Goal: Task Accomplishment & Management: Manage account settings

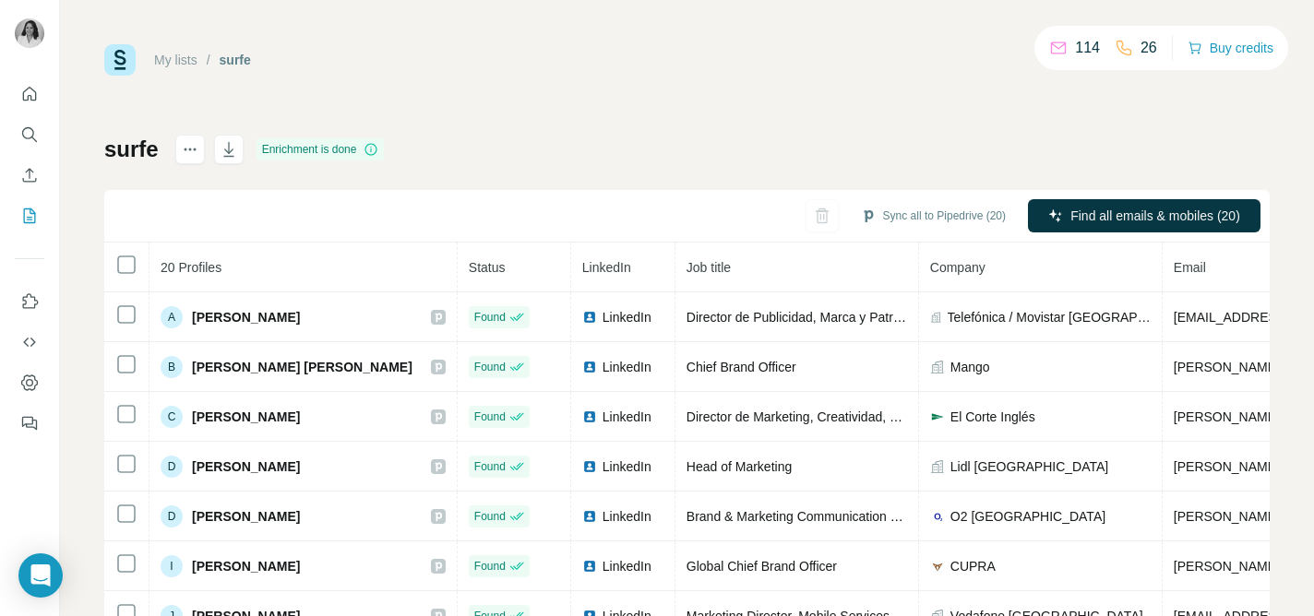
click at [182, 59] on link "My lists" at bounding box center [175, 60] width 43 height 15
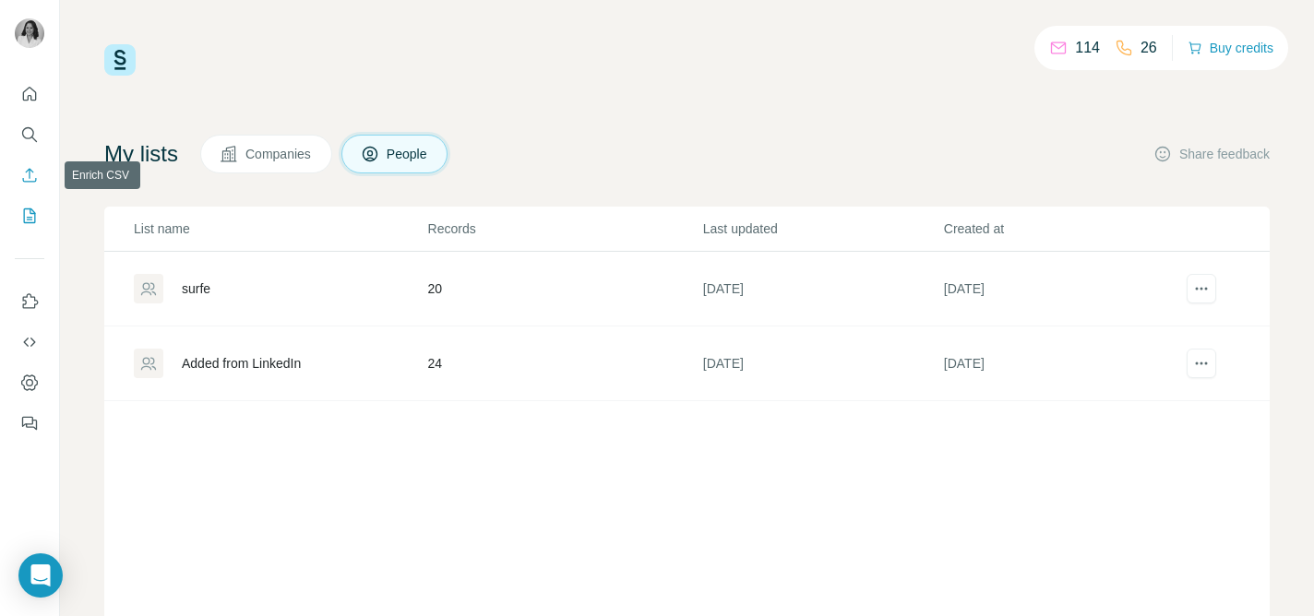
click at [31, 171] on icon "Enrich CSV" at bounding box center [30, 175] width 14 height 14
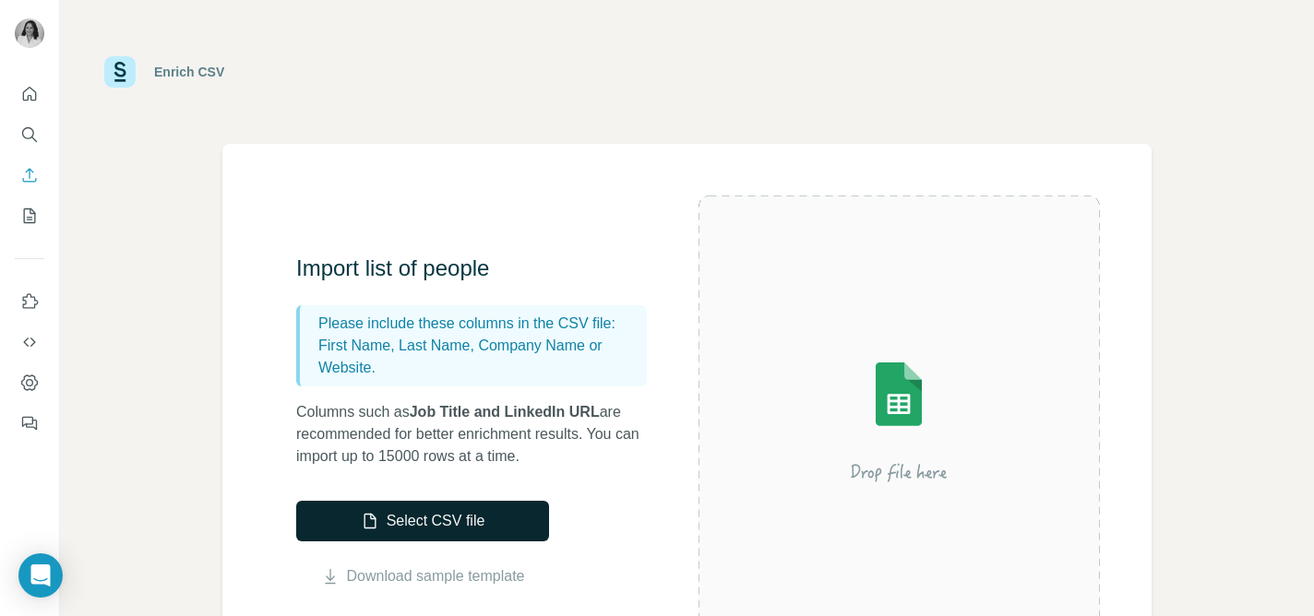
click at [415, 520] on button "Select CSV file" at bounding box center [422, 521] width 253 height 41
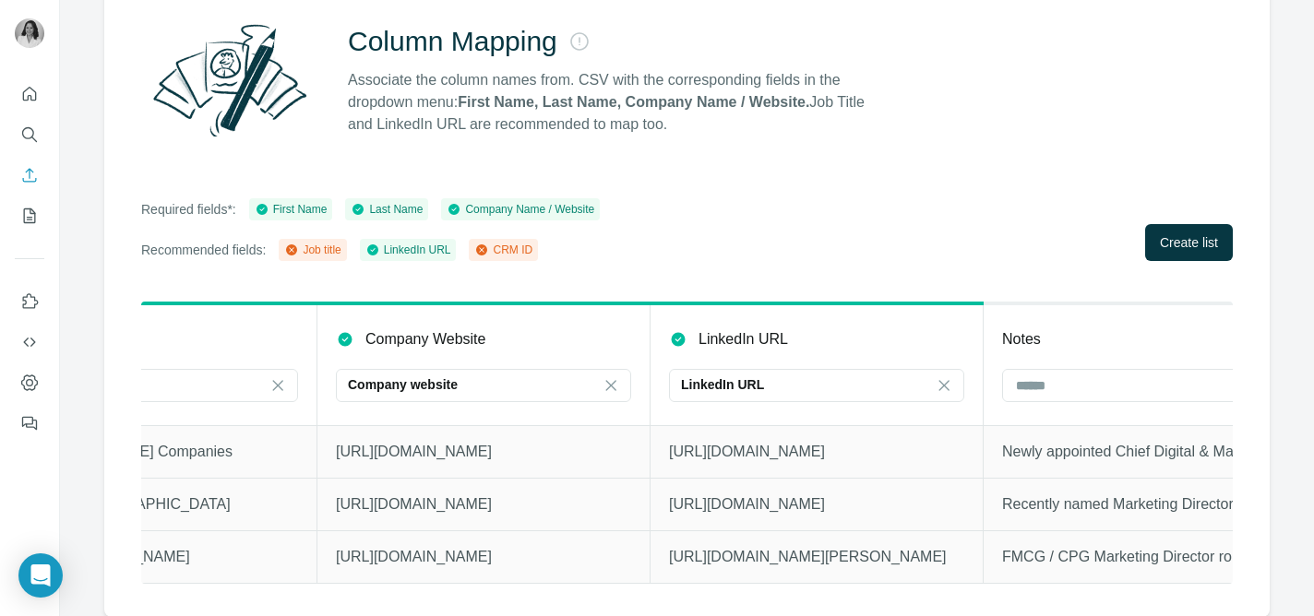
scroll to position [0, 908]
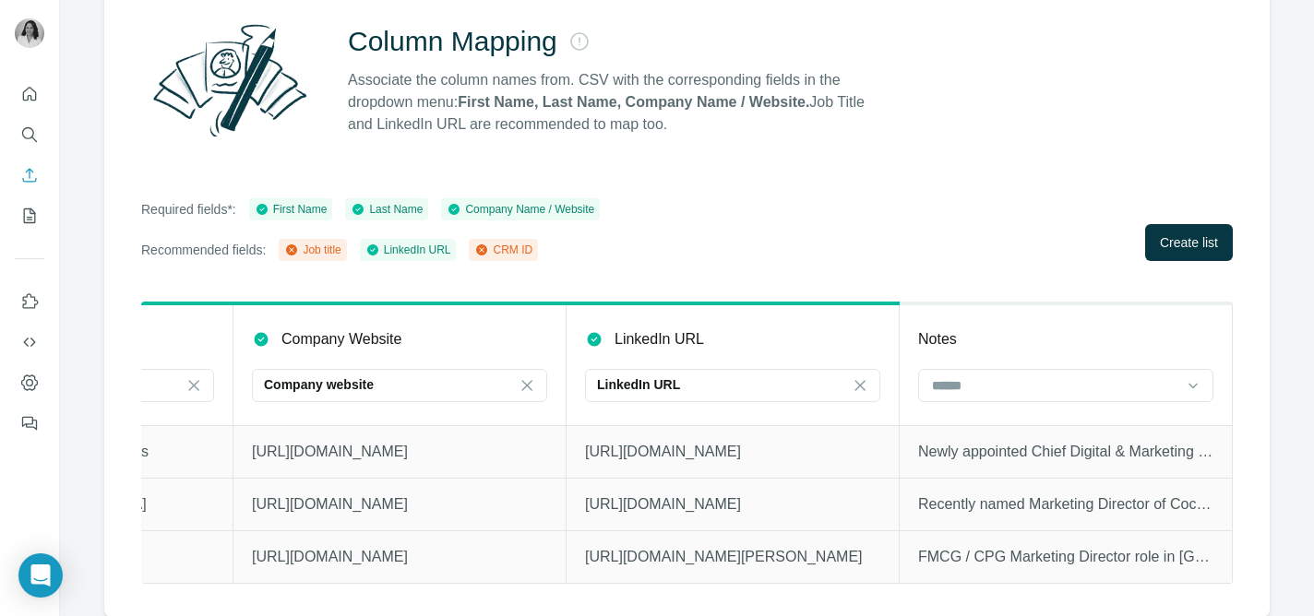
click at [319, 247] on div "Job title" at bounding box center [312, 250] width 56 height 17
click at [487, 249] on icon at bounding box center [481, 250] width 11 height 11
click at [1083, 316] on th "Notes" at bounding box center [1066, 365] width 333 height 122
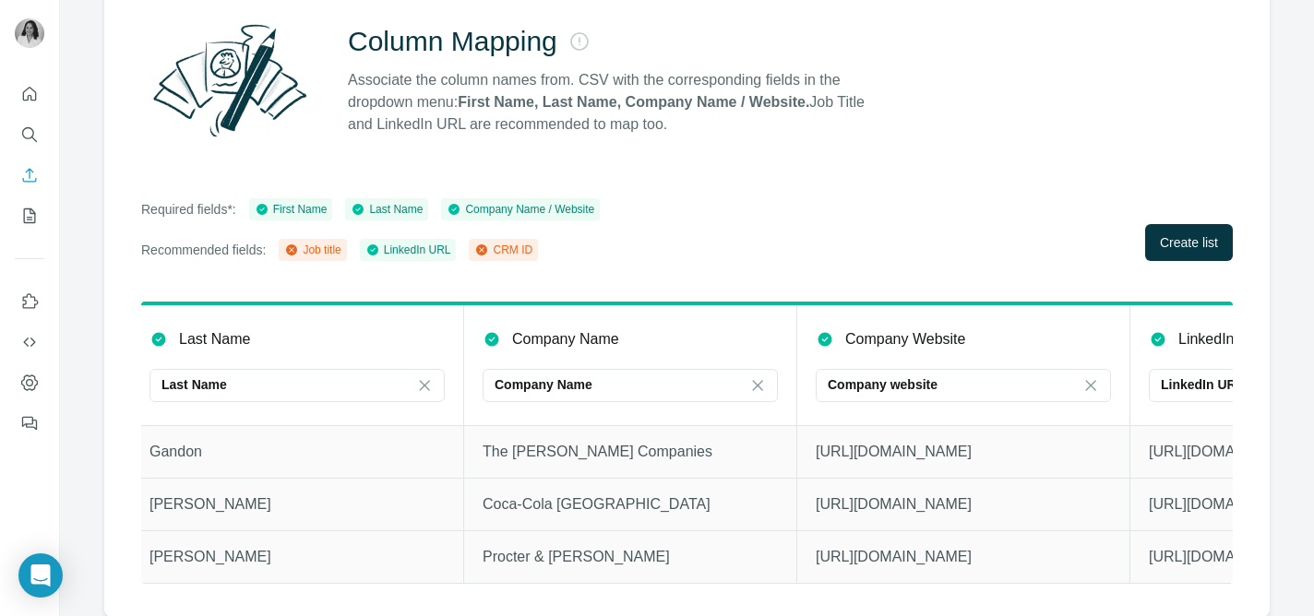
scroll to position [0, 570]
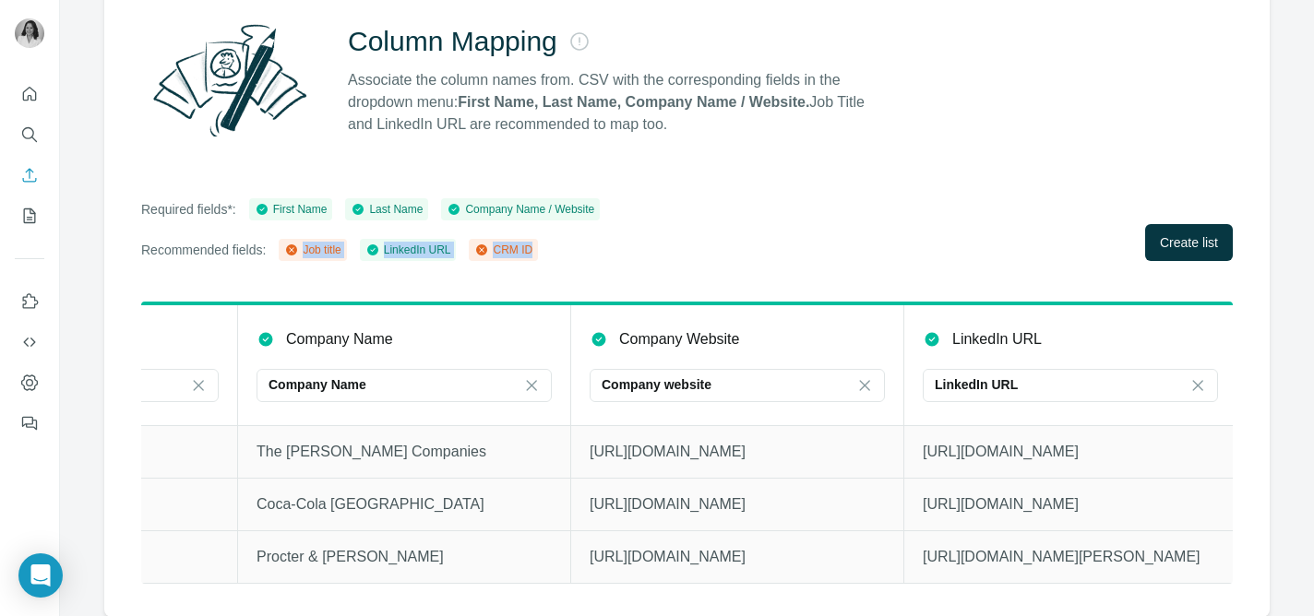
drag, startPoint x: 572, startPoint y: 259, endPoint x: 292, endPoint y: 253, distance: 280.6
click at [292, 253] on div "Recommended fields: Job title LinkedIn URL CRM ID" at bounding box center [370, 250] width 459 height 22
click at [371, 250] on div "Job title LinkedIn URL CRM ID" at bounding box center [408, 250] width 259 height 22
click at [353, 248] on div "Job title LinkedIn URL CRM ID" at bounding box center [408, 250] width 259 height 22
copy div "Job title"
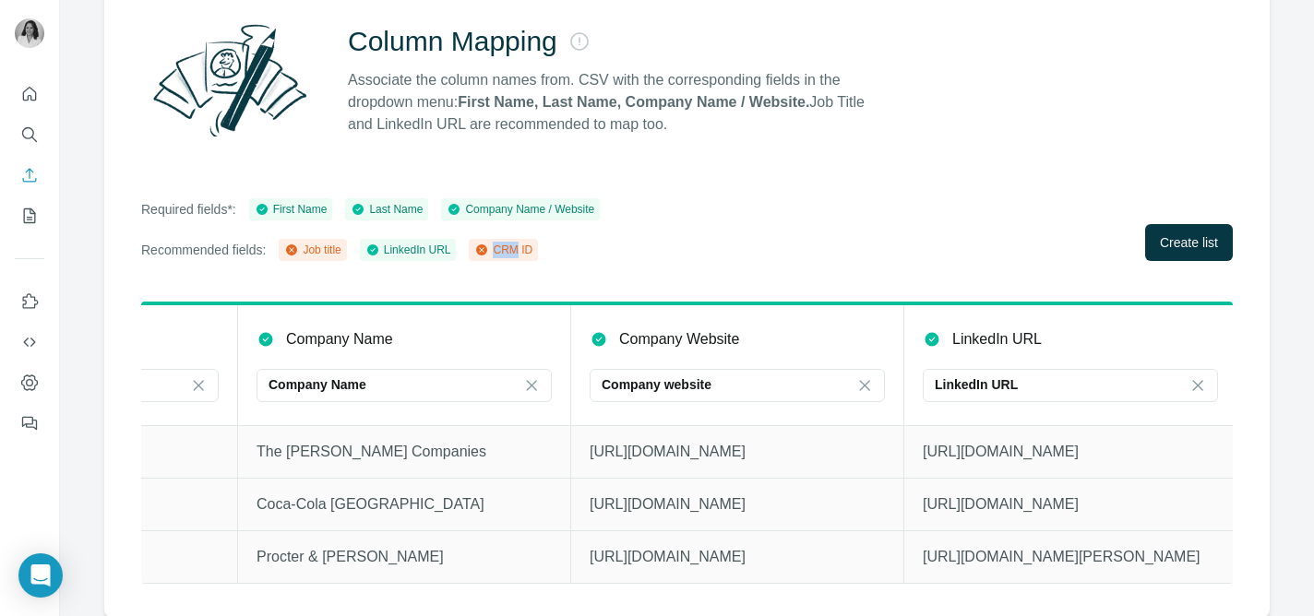
drag, startPoint x: 575, startPoint y: 250, endPoint x: 531, endPoint y: 245, distance: 44.6
click at [530, 245] on div "Recommended fields: Job title LinkedIn URL CRM ID" at bounding box center [370, 250] width 459 height 22
click at [531, 245] on div "CRM ID" at bounding box center [503, 250] width 58 height 17
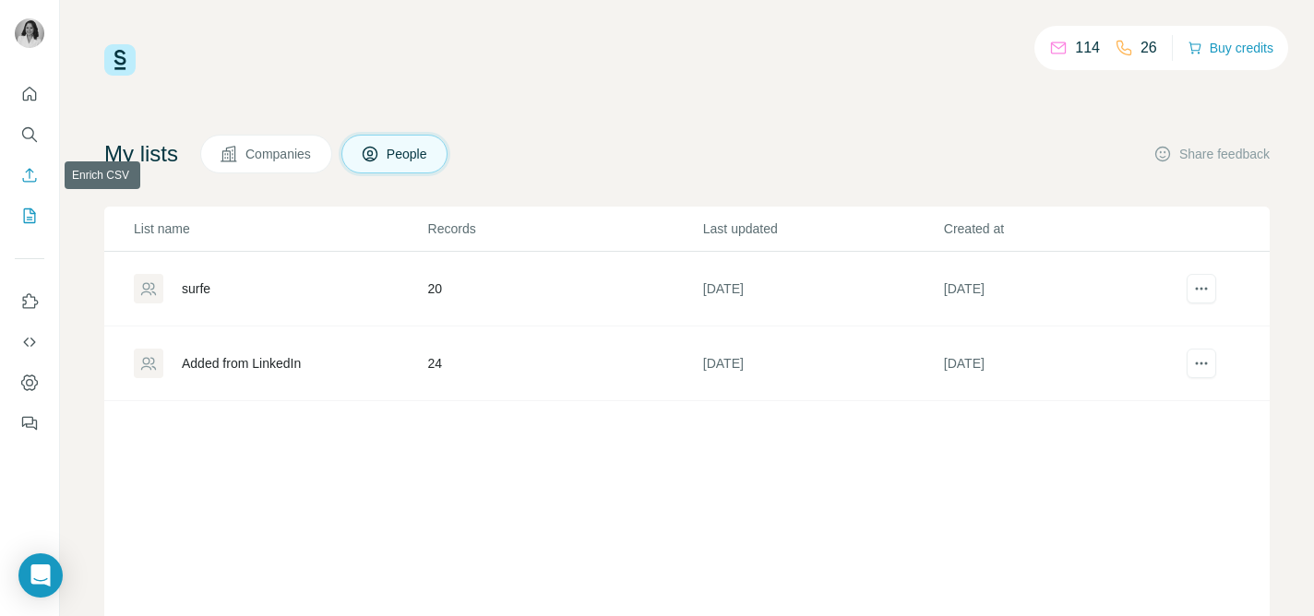
click at [37, 173] on icon "Enrich CSV" at bounding box center [29, 175] width 18 height 18
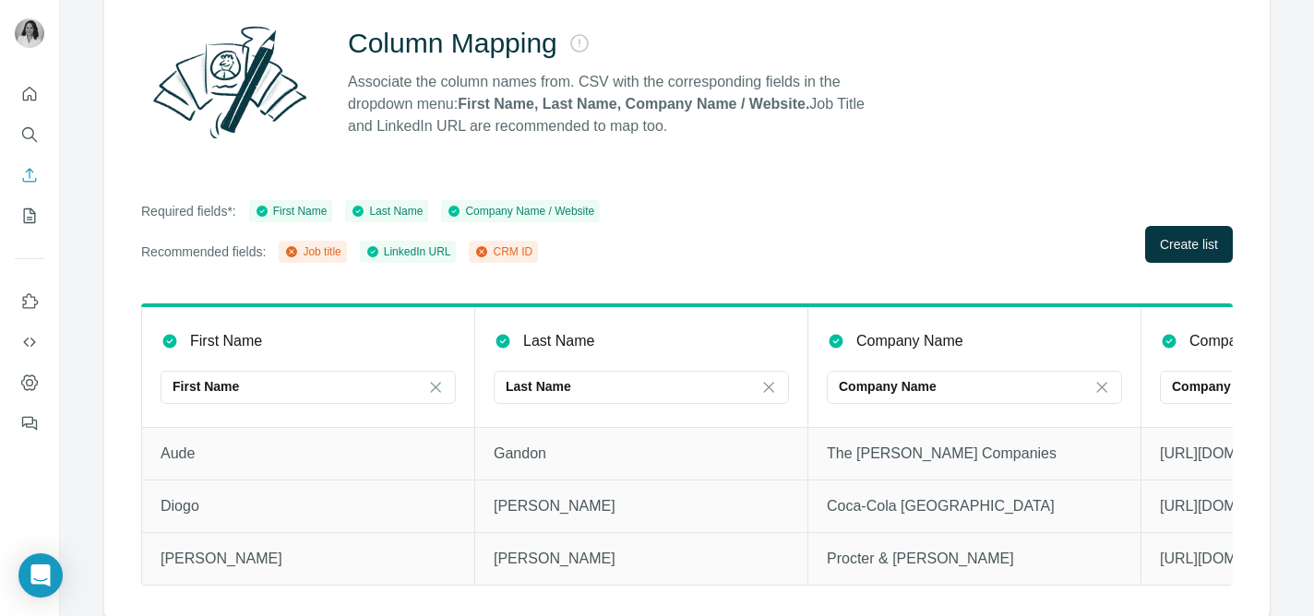
scroll to position [174, 0]
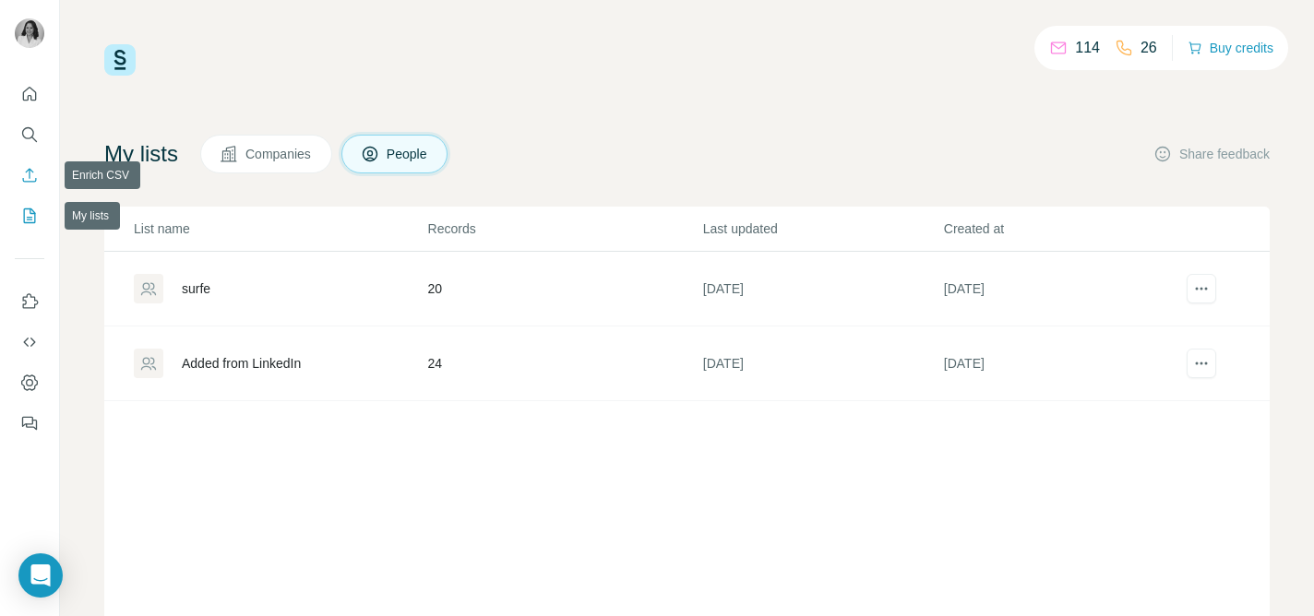
click at [30, 179] on icon "Enrich CSV" at bounding box center [29, 175] width 18 height 18
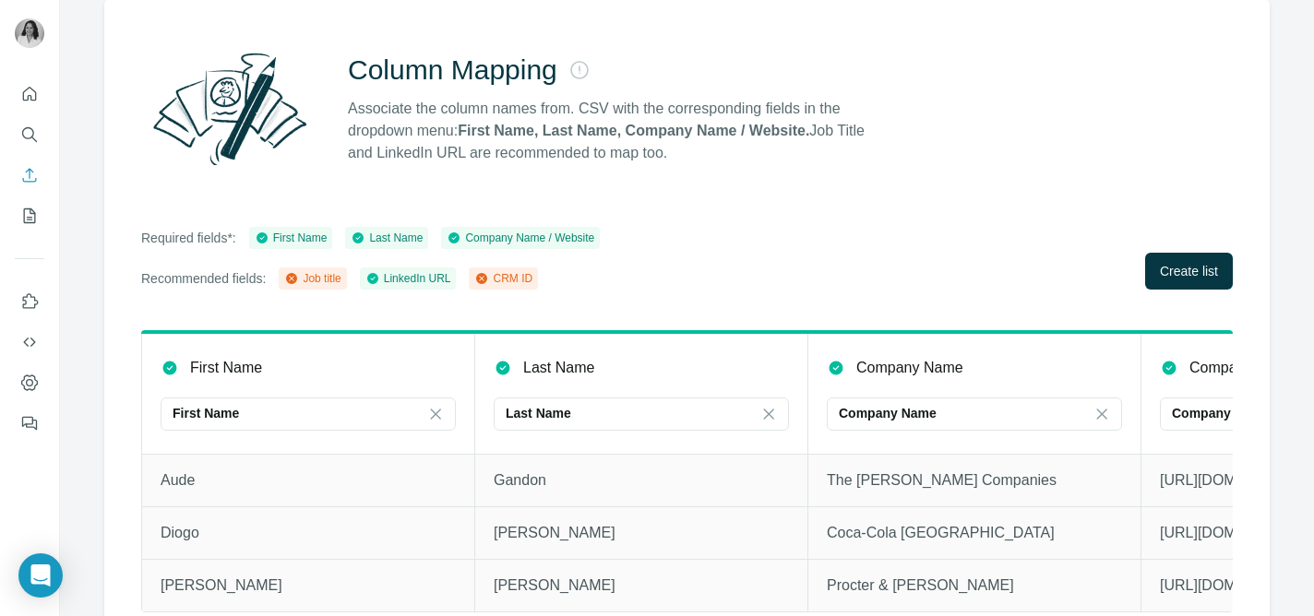
scroll to position [174, 0]
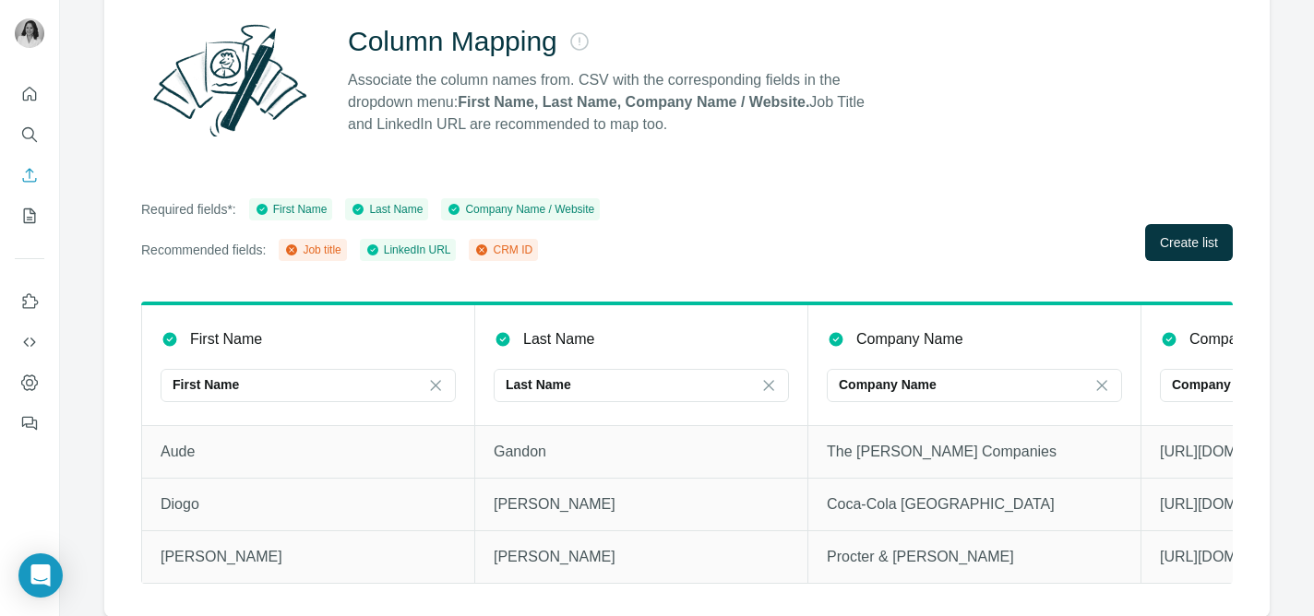
click at [520, 245] on div "CRM ID" at bounding box center [503, 250] width 58 height 17
click at [21, 213] on icon "My lists" at bounding box center [29, 216] width 18 height 18
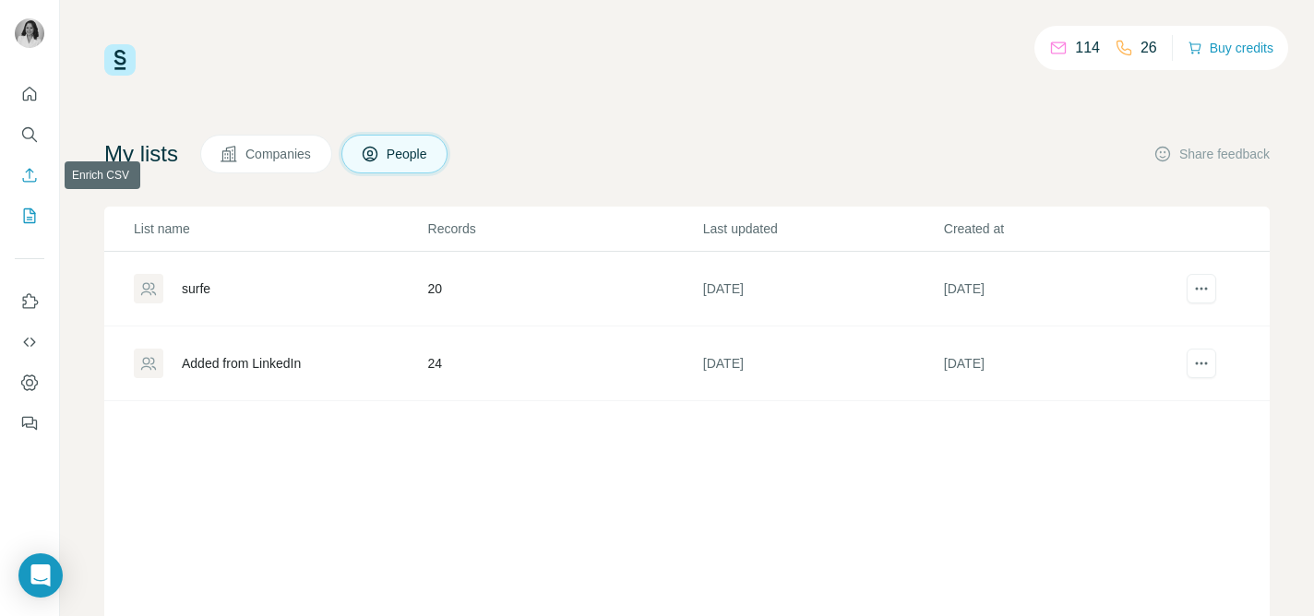
click at [30, 171] on icon "Enrich CSV" at bounding box center [29, 175] width 18 height 18
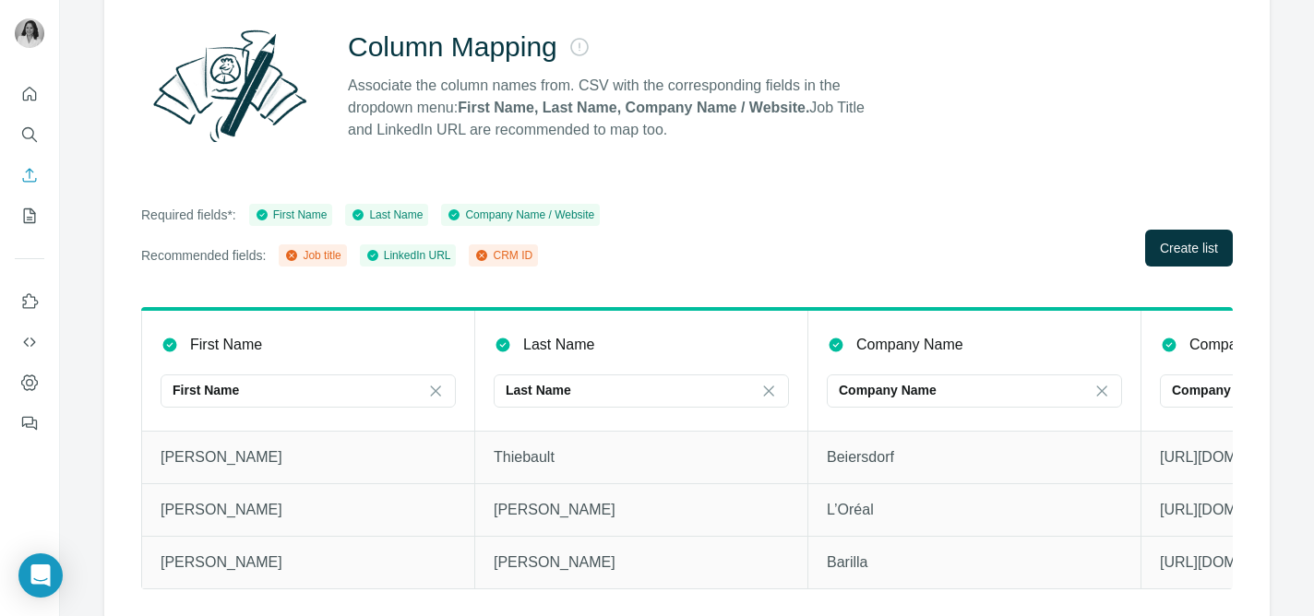
scroll to position [174, 0]
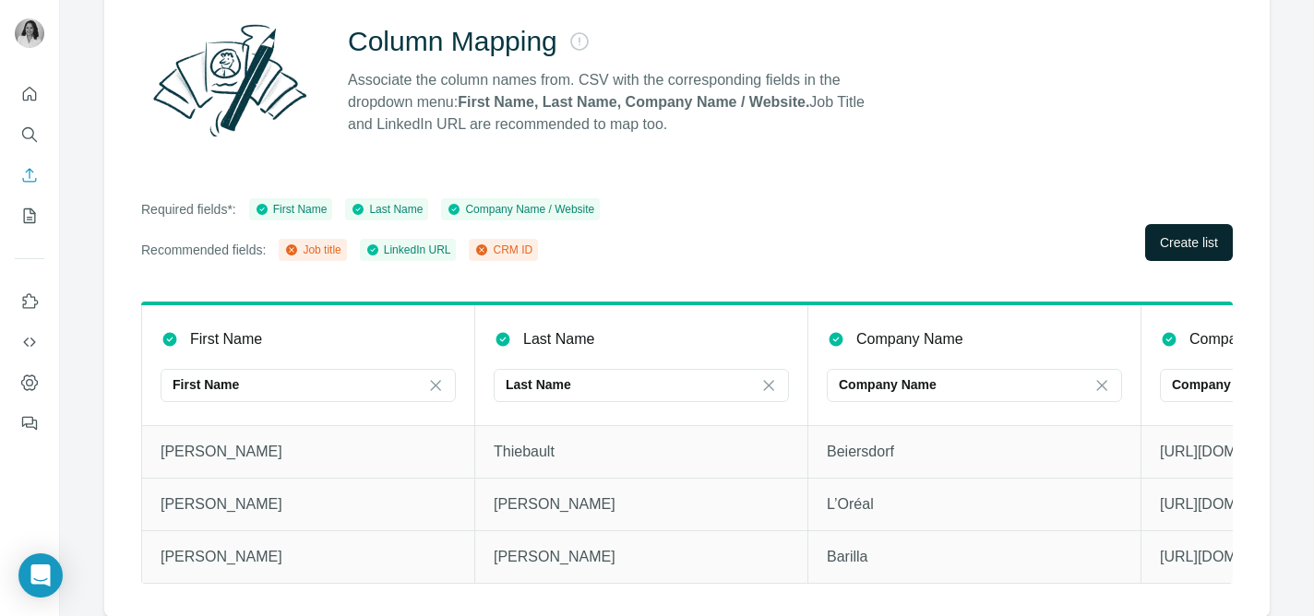
click at [1197, 238] on span "Create list" at bounding box center [1189, 242] width 58 height 18
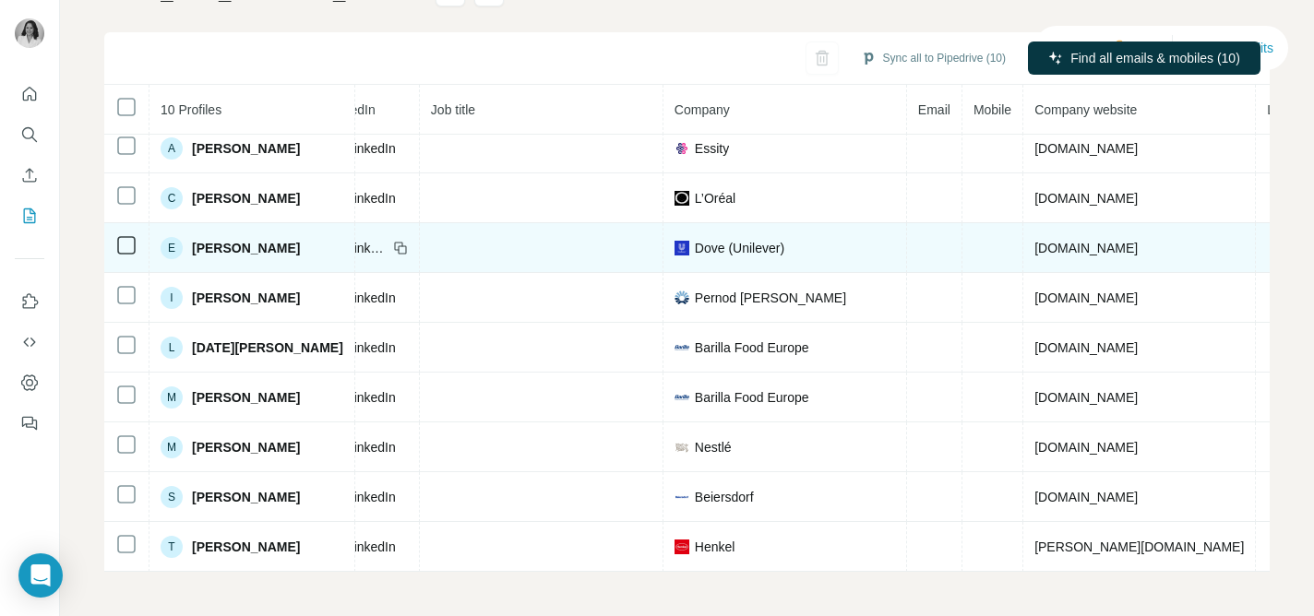
scroll to position [0, 153]
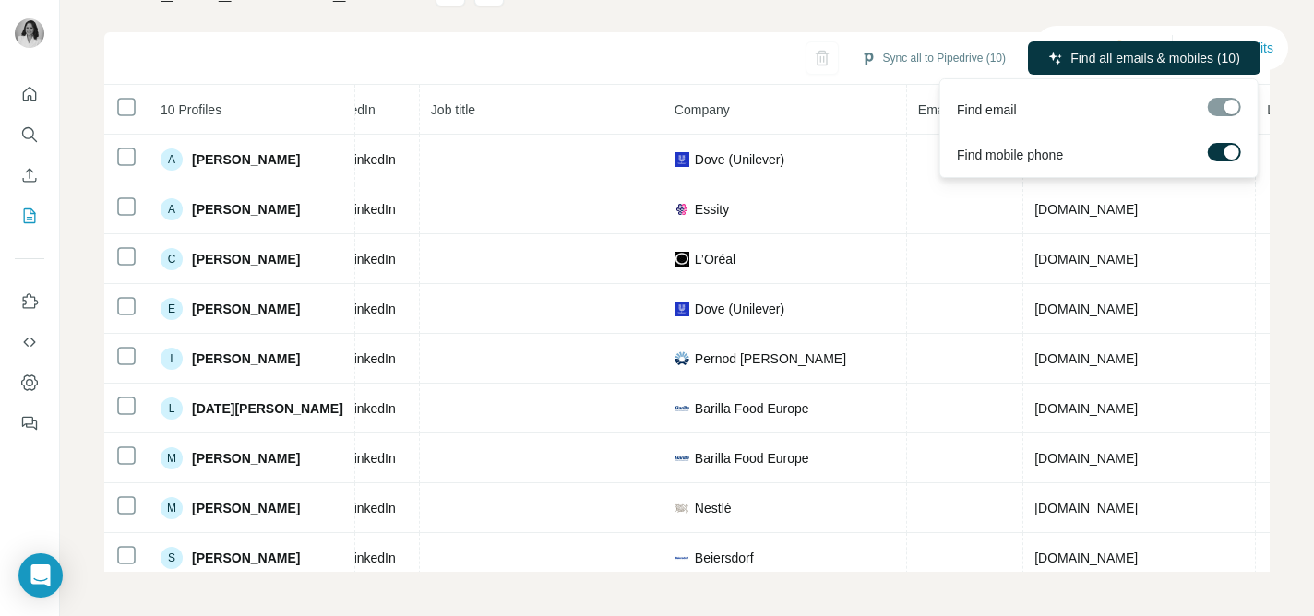
click at [1226, 108] on div at bounding box center [1224, 107] width 33 height 18
click at [1143, 57] on span "Find all emails & mobiles (10)" at bounding box center [1156, 58] width 170 height 18
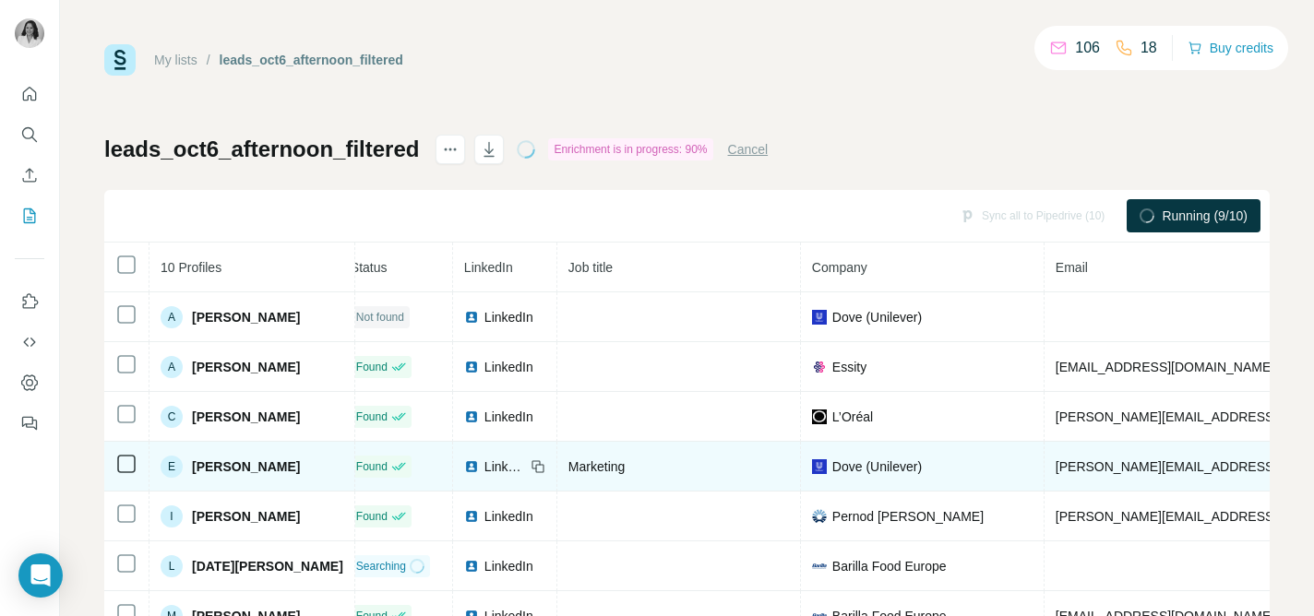
scroll to position [0, 0]
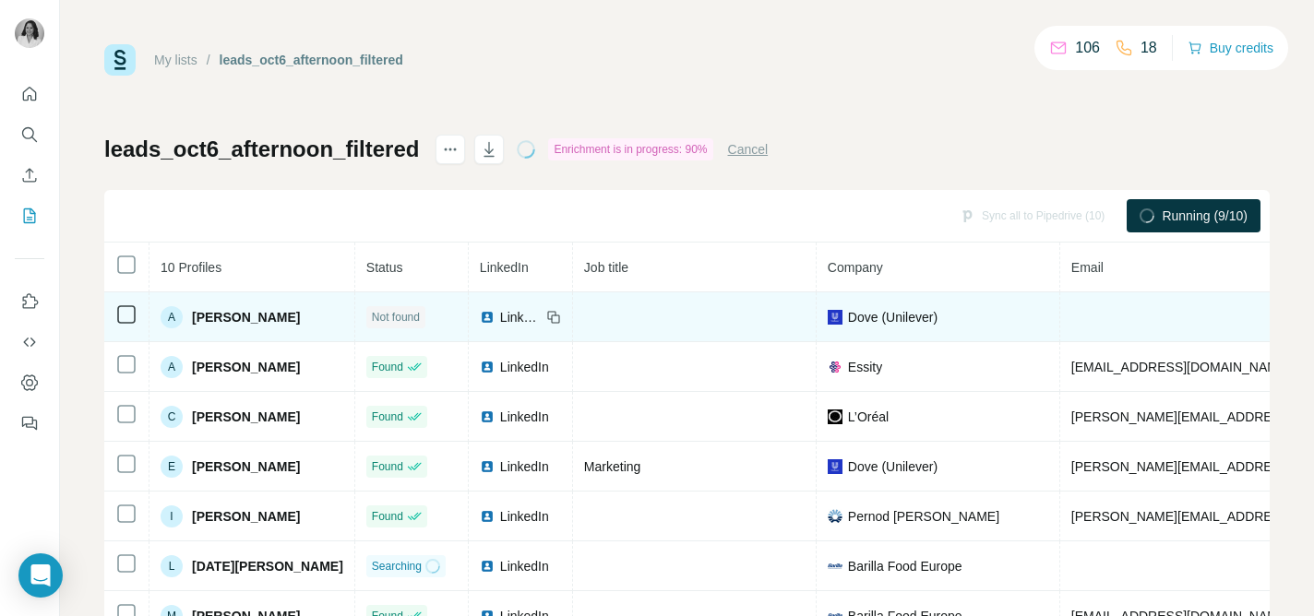
click at [500, 317] on span "LinkedIn" at bounding box center [520, 317] width 41 height 18
click at [243, 315] on span "[PERSON_NAME]" at bounding box center [246, 317] width 108 height 18
click at [500, 317] on span "LinkedIn" at bounding box center [520, 317] width 41 height 18
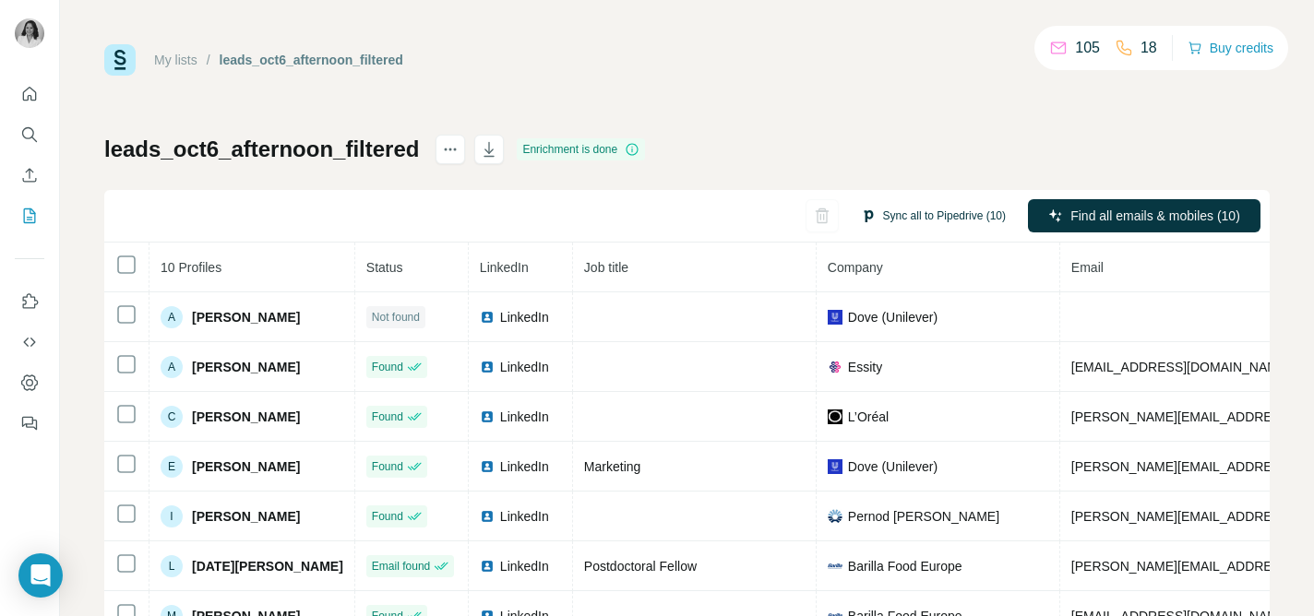
click at [880, 209] on button "Sync all to Pipedrive (10)" at bounding box center [933, 216] width 171 height 28
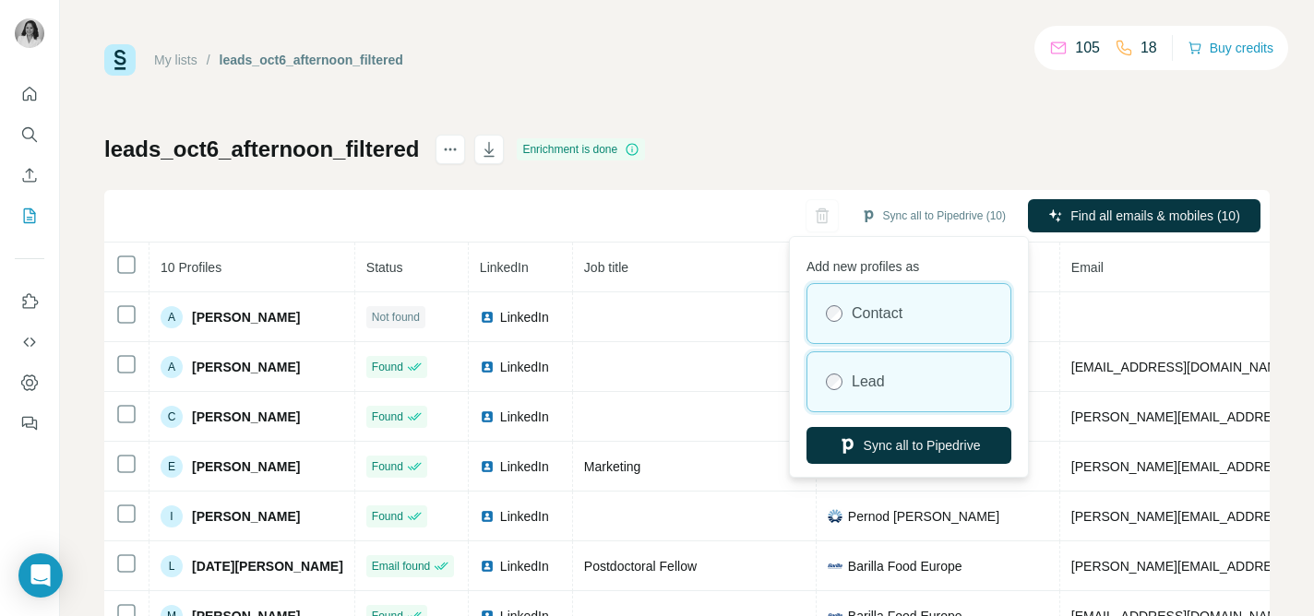
click at [883, 376] on label "Lead" at bounding box center [868, 382] width 33 height 22
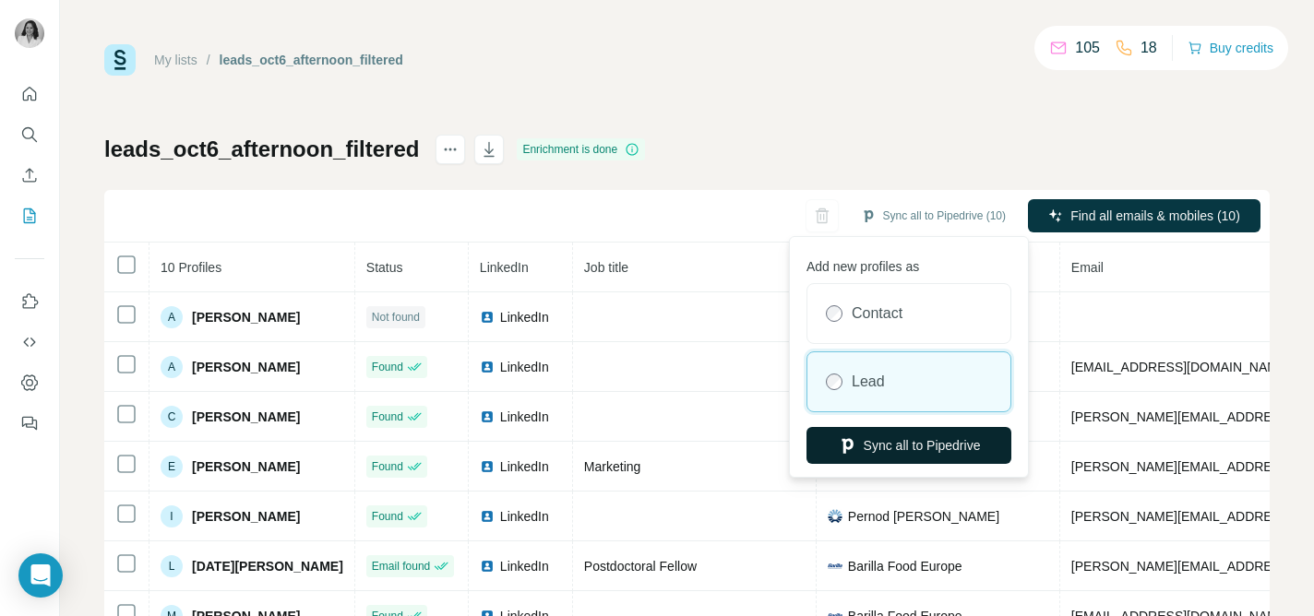
click at [904, 442] on button "Sync all to Pipedrive" at bounding box center [909, 445] width 205 height 37
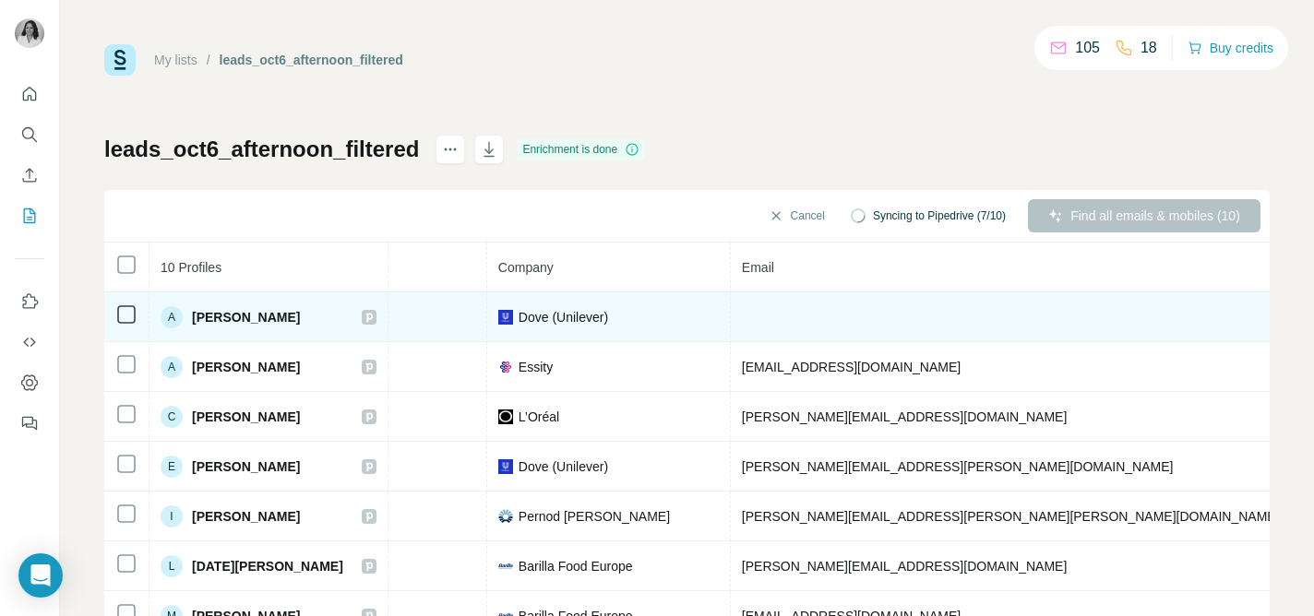
scroll to position [61, 363]
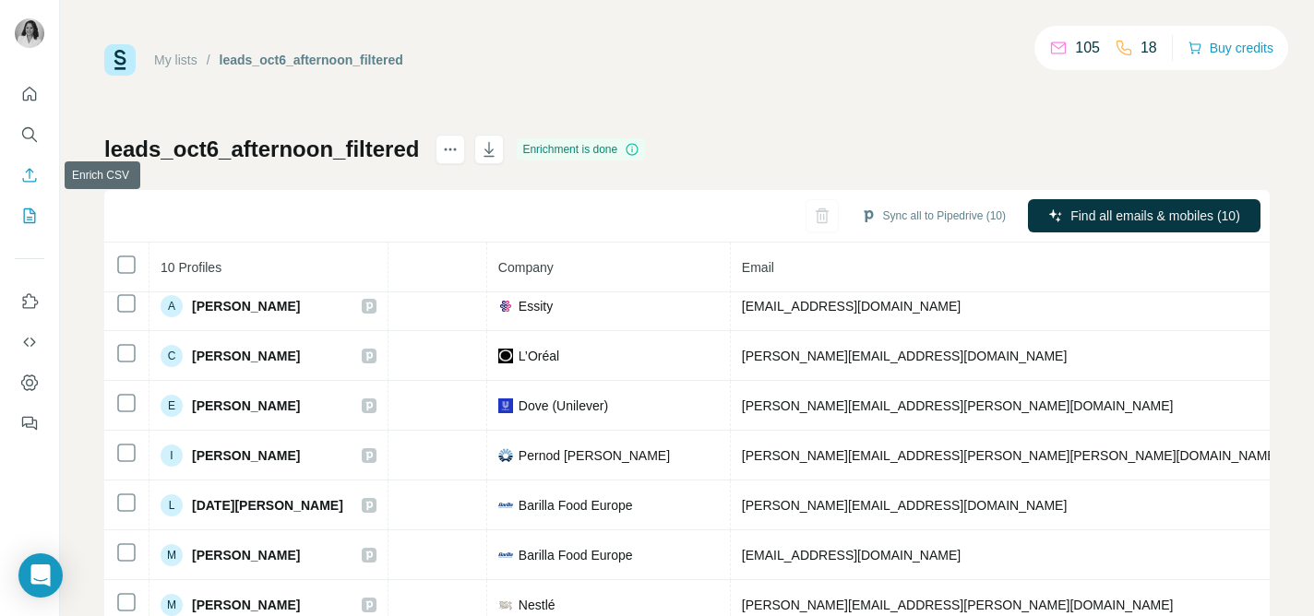
click at [29, 181] on icon "Enrich CSV" at bounding box center [29, 175] width 18 height 18
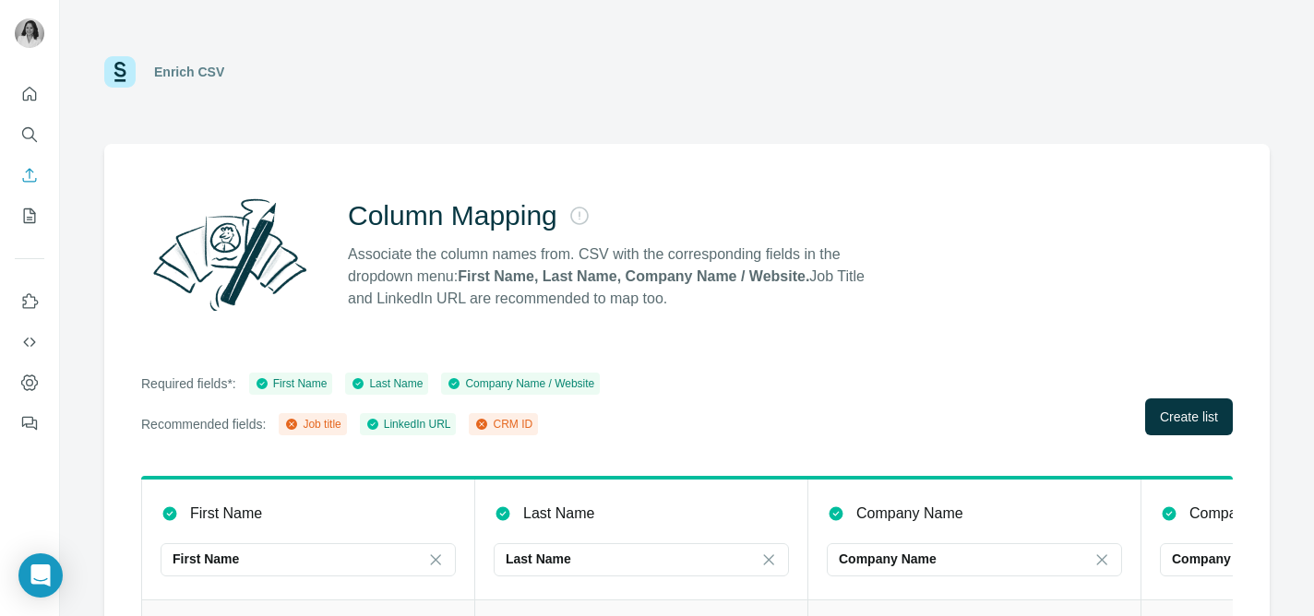
scroll to position [174, 0]
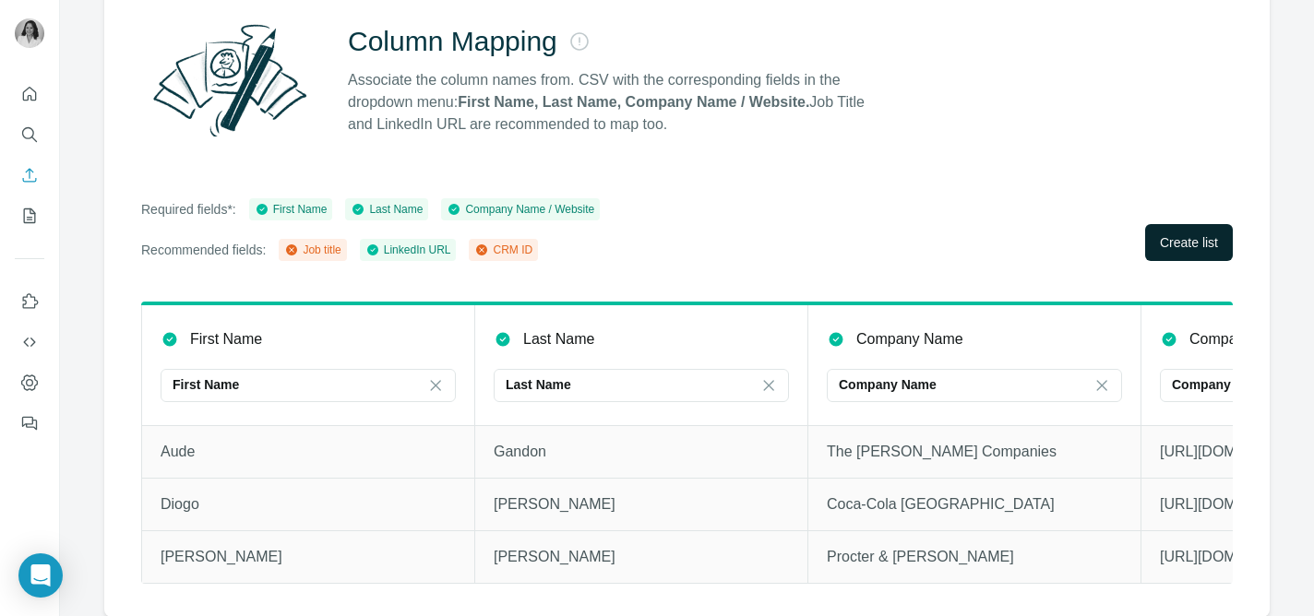
click at [1176, 227] on button "Create list" at bounding box center [1189, 242] width 88 height 37
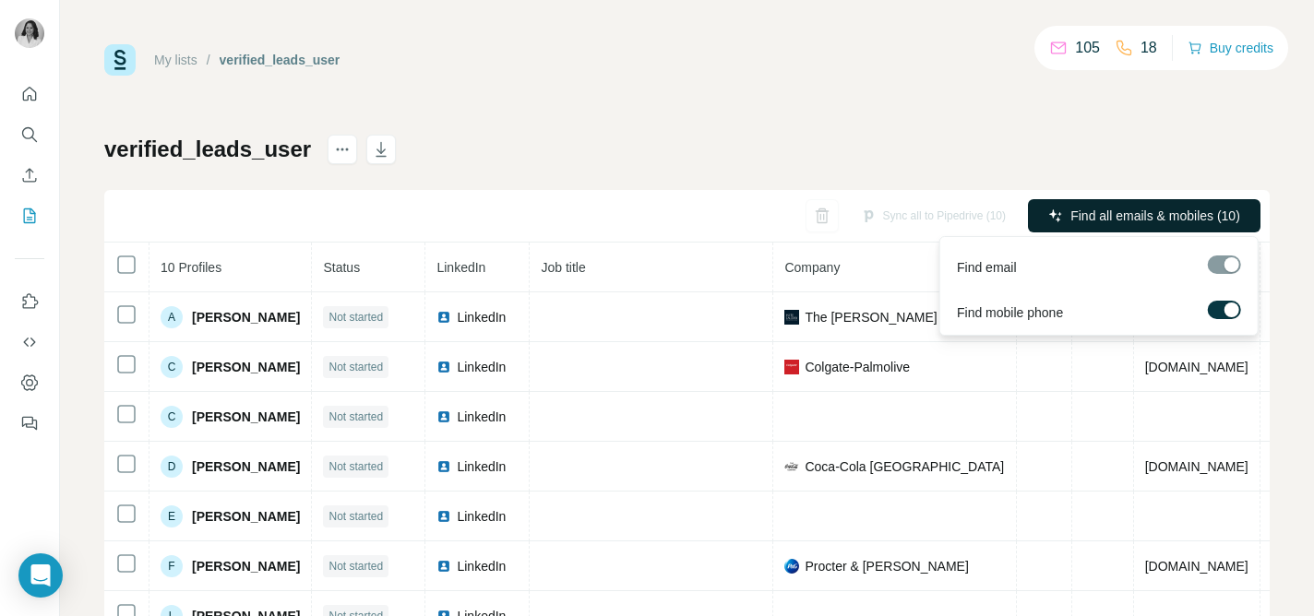
click at [1088, 225] on button "Find all emails & mobiles (10)" at bounding box center [1144, 215] width 233 height 33
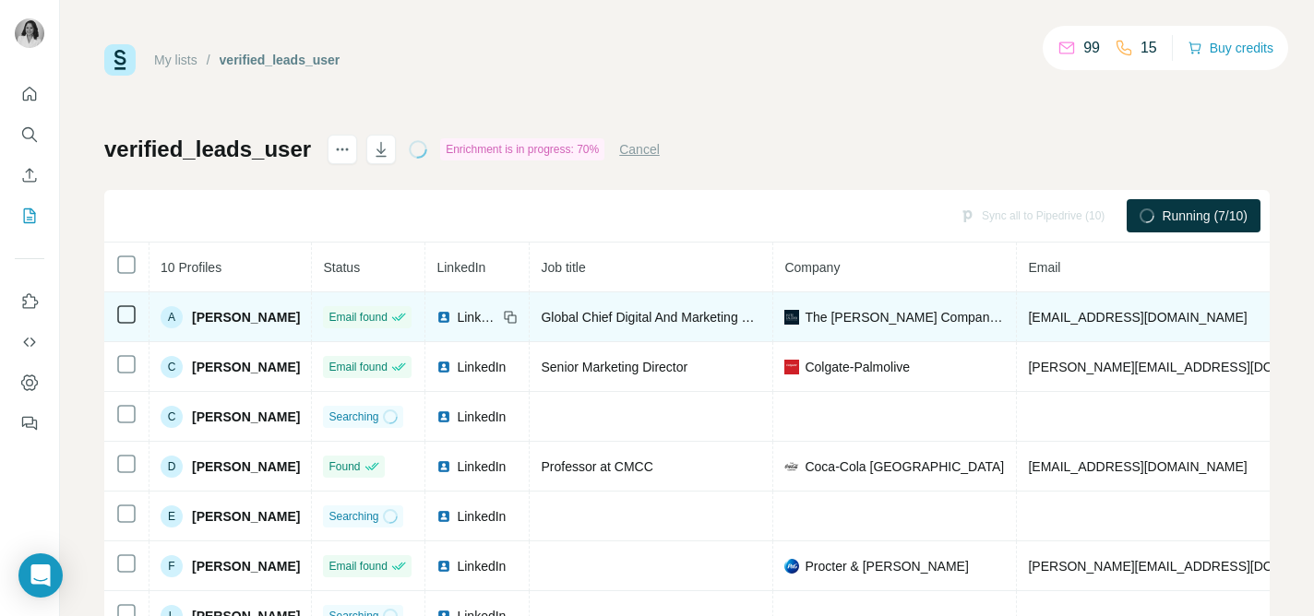
click at [474, 313] on span "LinkedIn" at bounding box center [477, 317] width 41 height 18
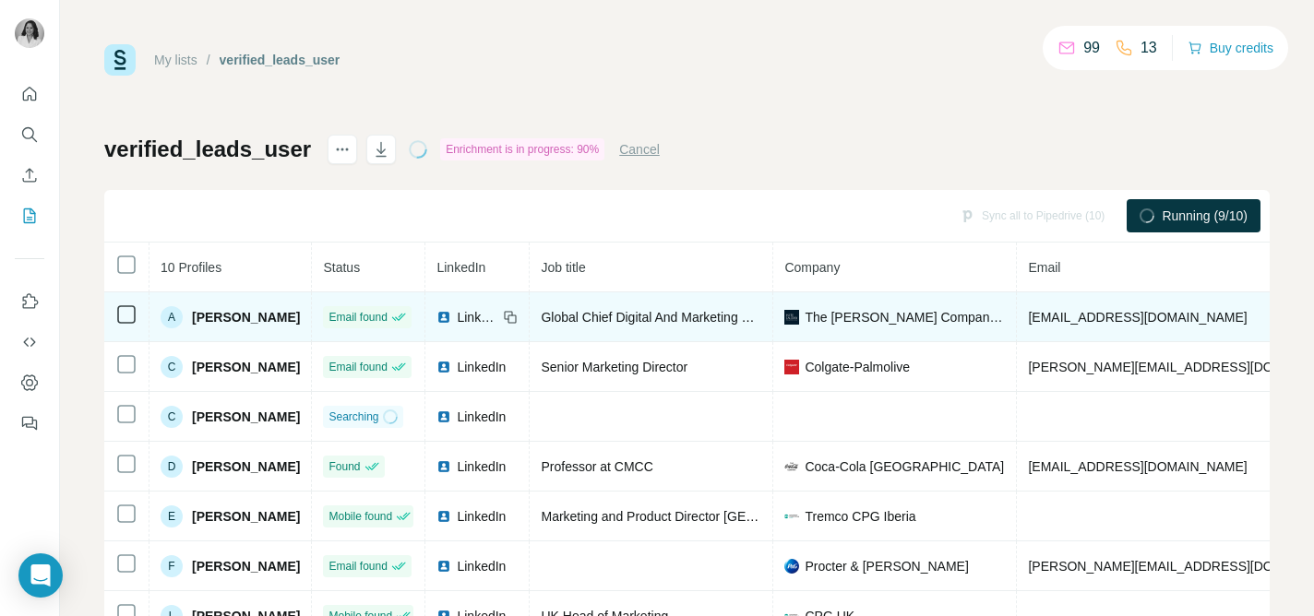
click at [478, 316] on span "LinkedIn" at bounding box center [477, 317] width 41 height 18
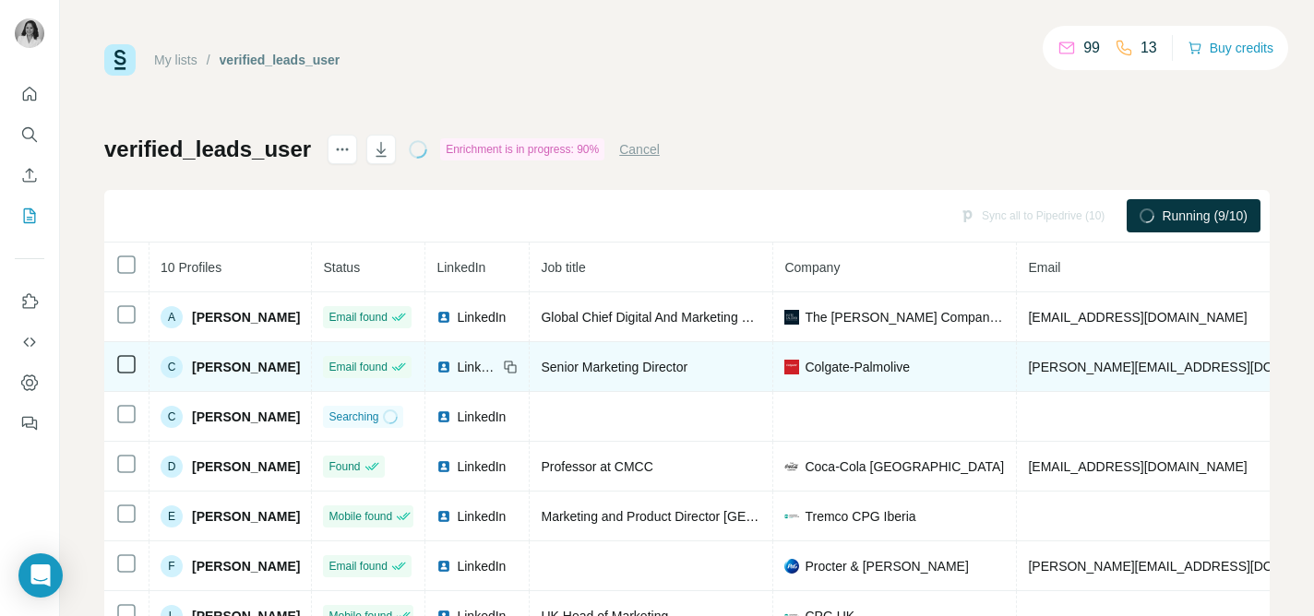
click at [474, 365] on span "LinkedIn" at bounding box center [477, 367] width 41 height 18
click at [285, 366] on span "[PERSON_NAME]" at bounding box center [246, 367] width 108 height 18
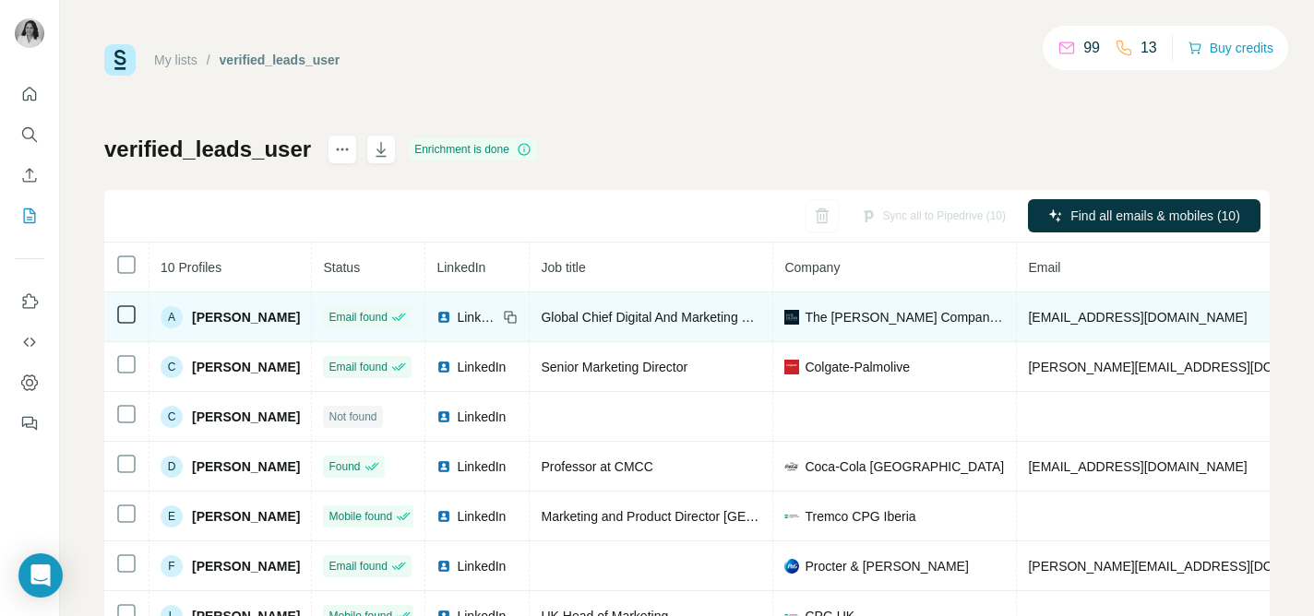
click at [218, 315] on span "[PERSON_NAME]" at bounding box center [246, 317] width 108 height 18
click at [489, 321] on span "LinkedIn" at bounding box center [477, 317] width 41 height 18
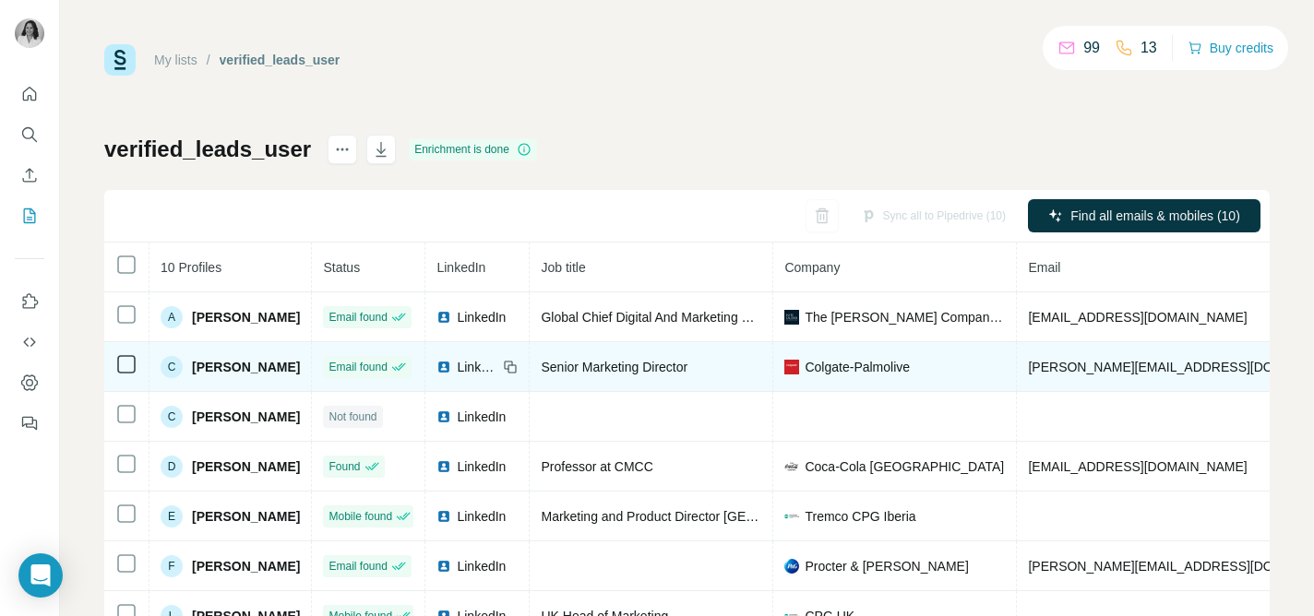
scroll to position [61, 0]
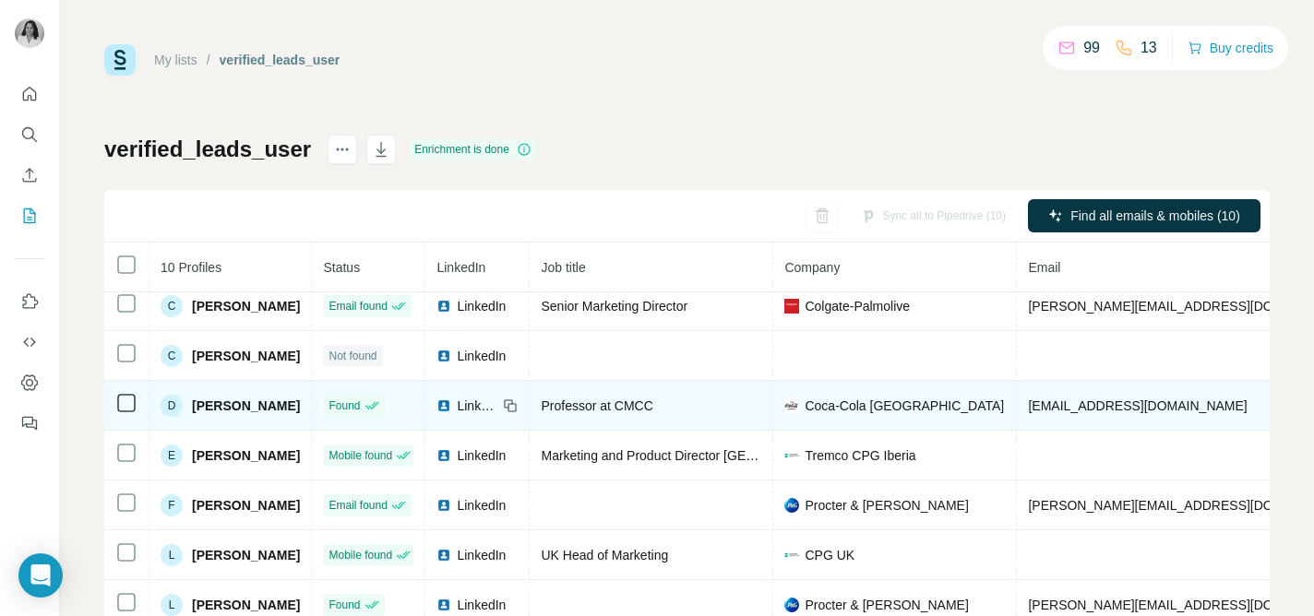
click at [480, 408] on span "LinkedIn" at bounding box center [477, 406] width 41 height 18
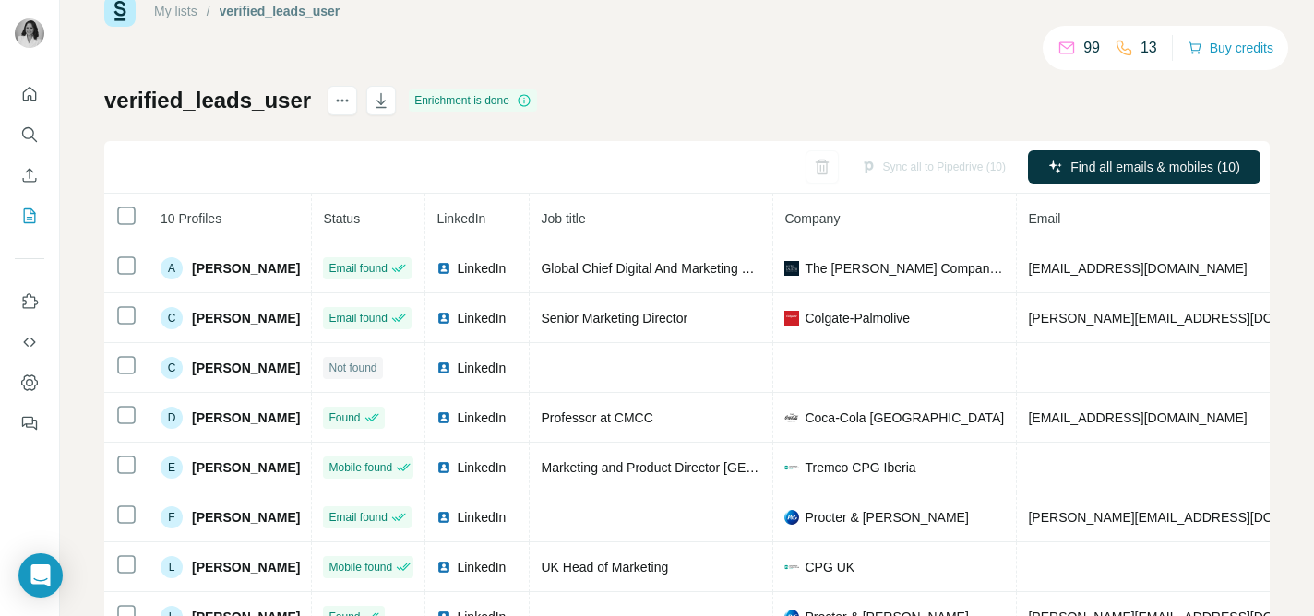
scroll to position [58, 0]
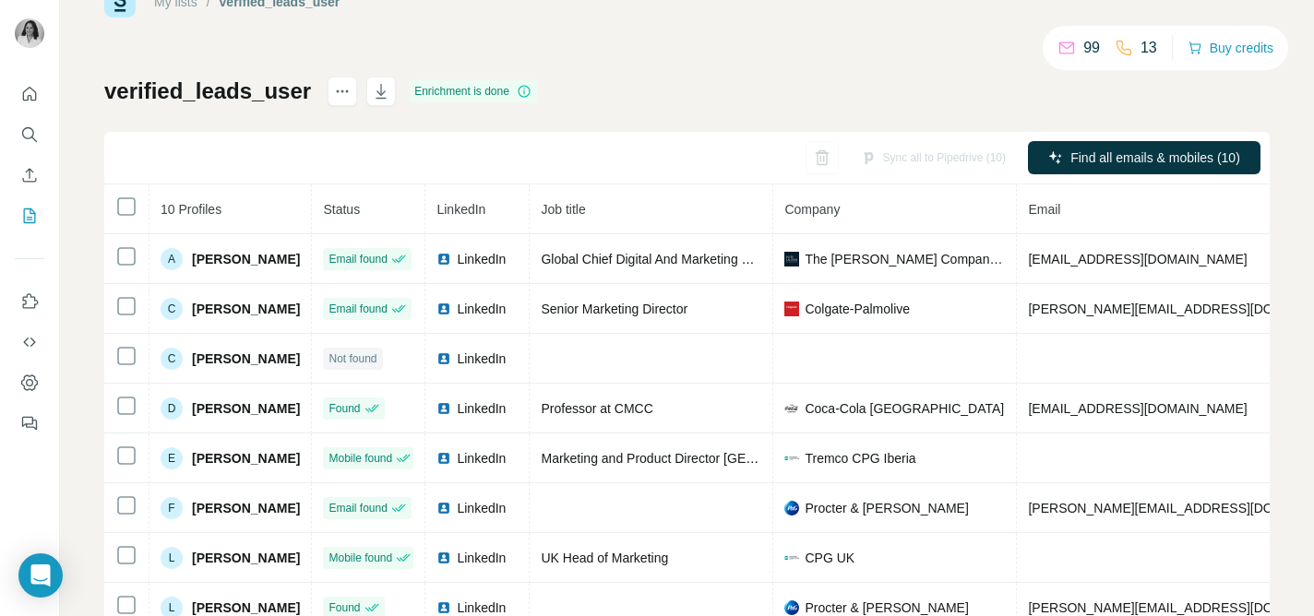
click at [526, 164] on div "Sync all to Pipedrive (10) Find all emails & mobiles (10)" at bounding box center [687, 158] width 1166 height 53
click at [591, 136] on div "Sync all to Pipedrive (10) Find all emails & mobiles (10)" at bounding box center [687, 158] width 1166 height 53
click at [628, 162] on div "Sync all to Pipedrive (10) Find all emails & mobiles (10)" at bounding box center [687, 158] width 1166 height 53
click at [30, 177] on icon "Enrich CSV" at bounding box center [29, 175] width 18 height 18
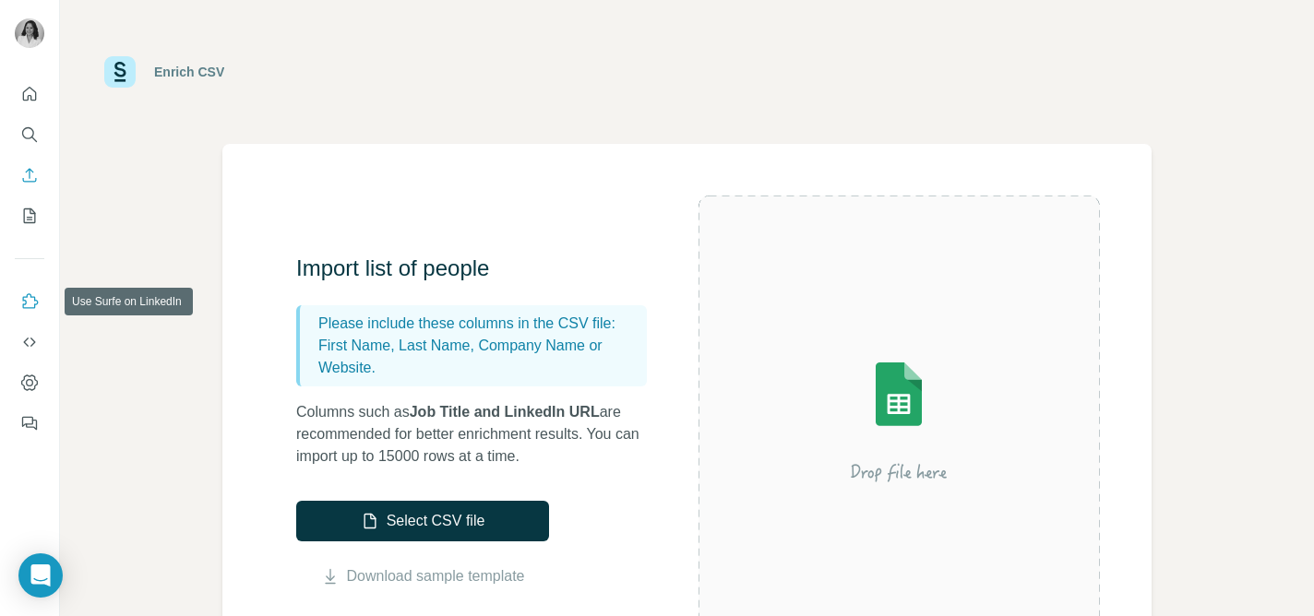
click at [30, 305] on icon "Use Surfe on LinkedIn" at bounding box center [29, 302] width 18 height 18
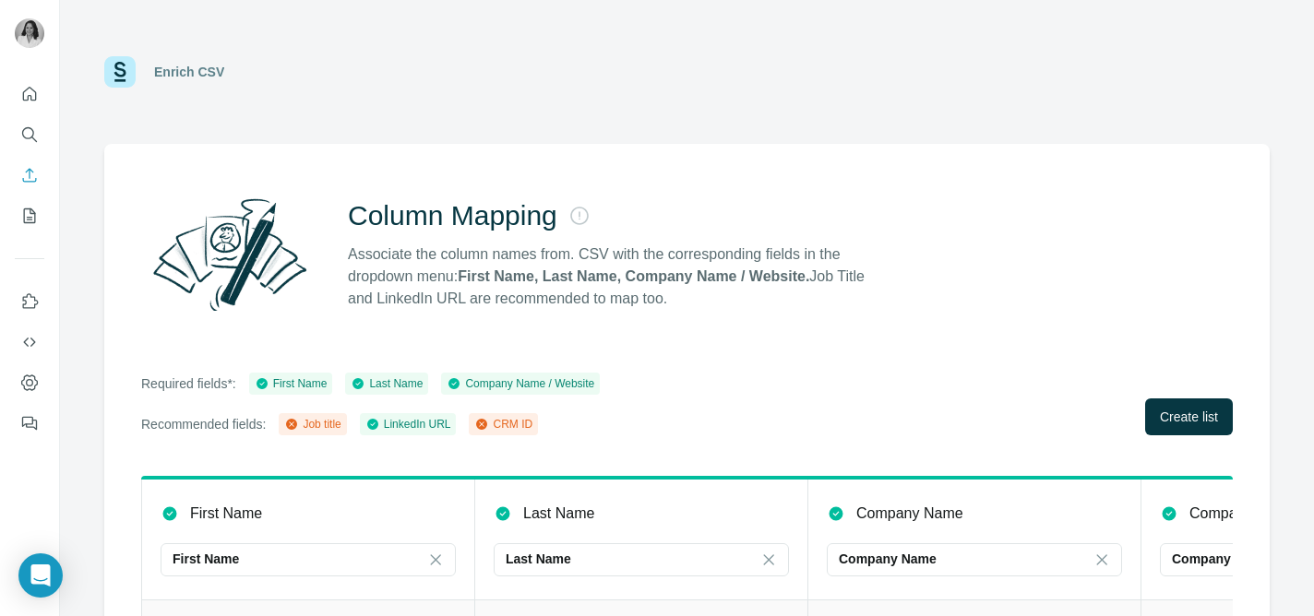
scroll to position [174, 0]
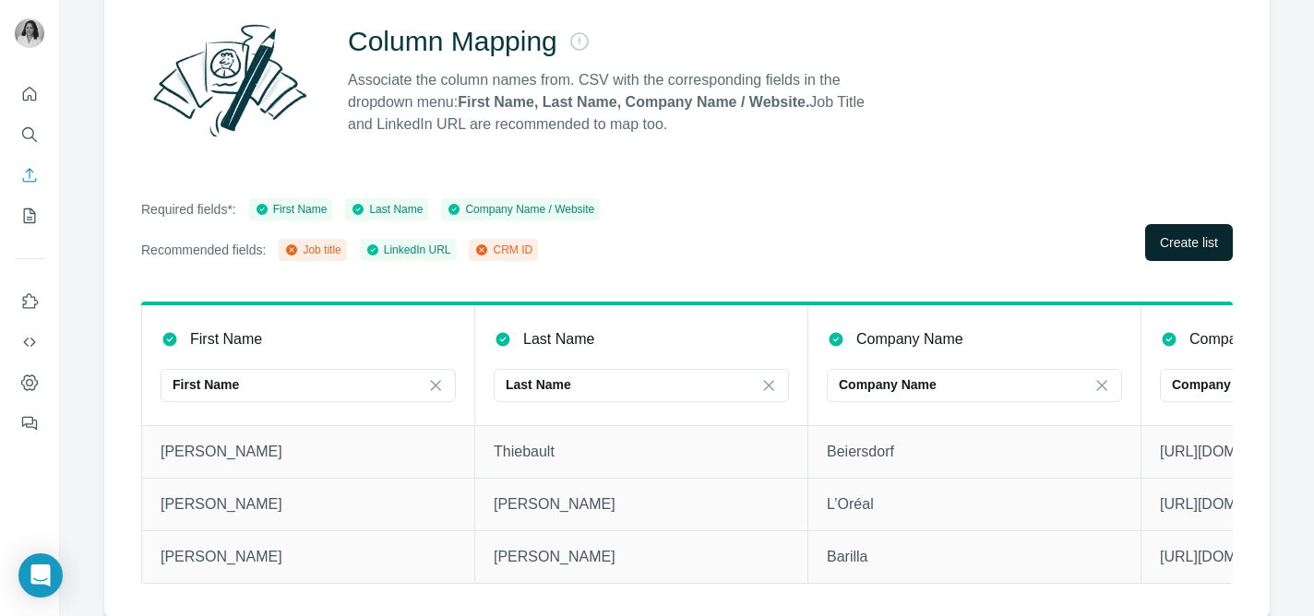
click at [1179, 250] on span "Create list" at bounding box center [1189, 242] width 58 height 18
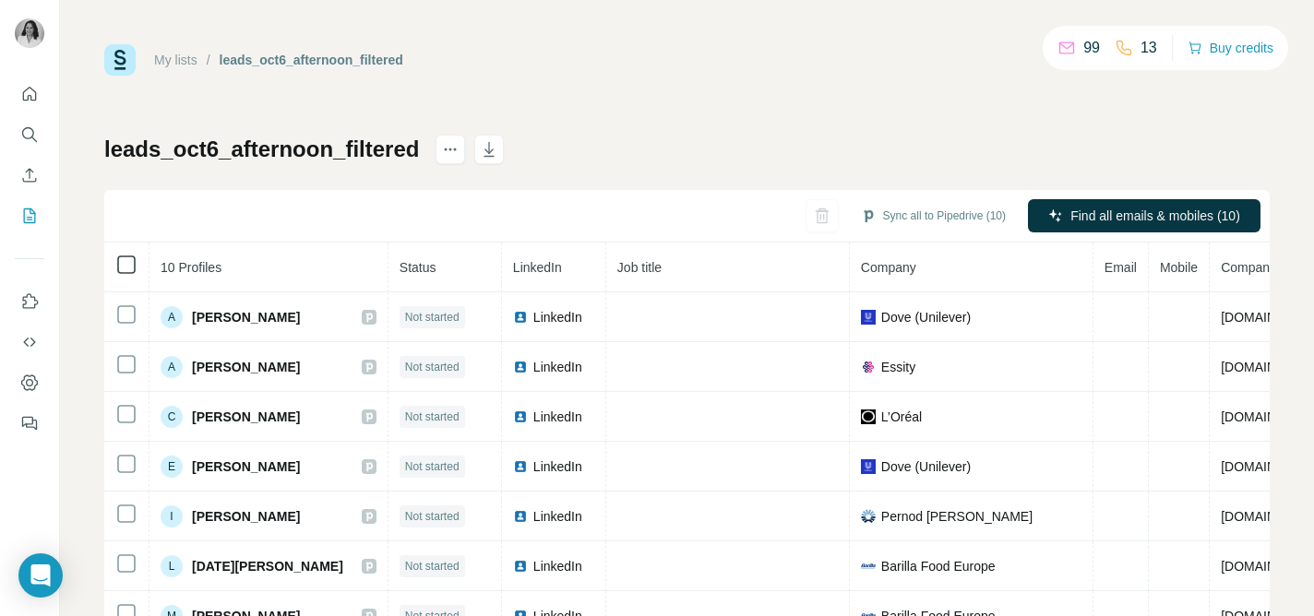
click at [116, 269] on icon at bounding box center [126, 265] width 22 height 22
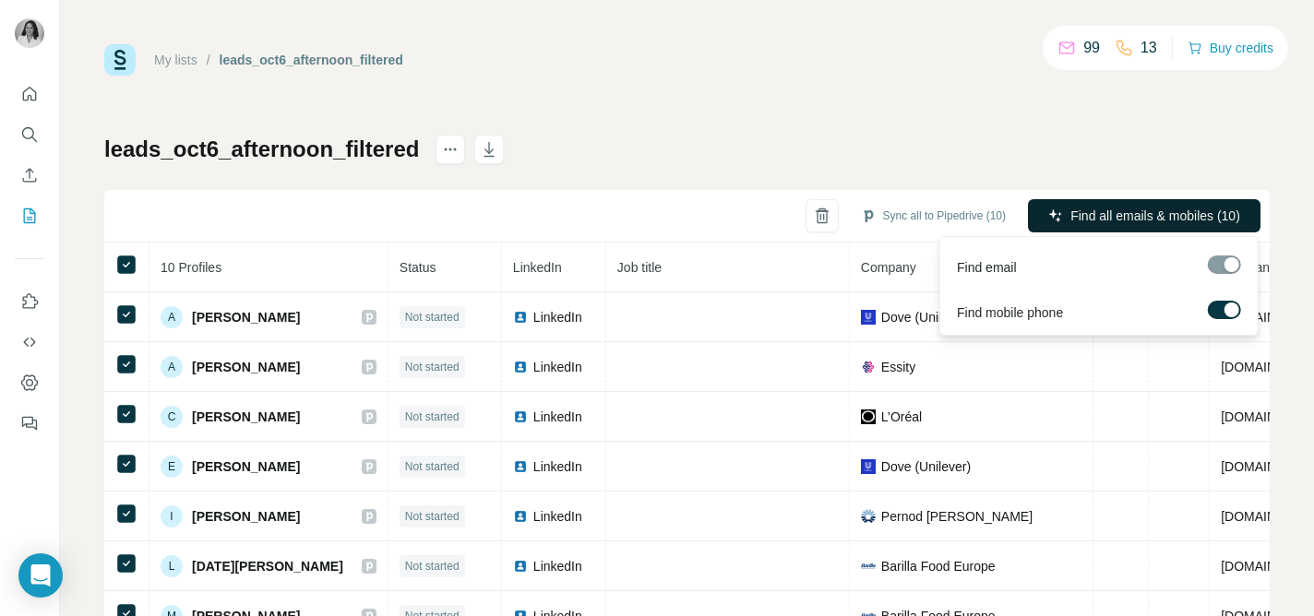
click at [1121, 221] on span "Find all emails & mobiles (10)" at bounding box center [1156, 216] width 170 height 18
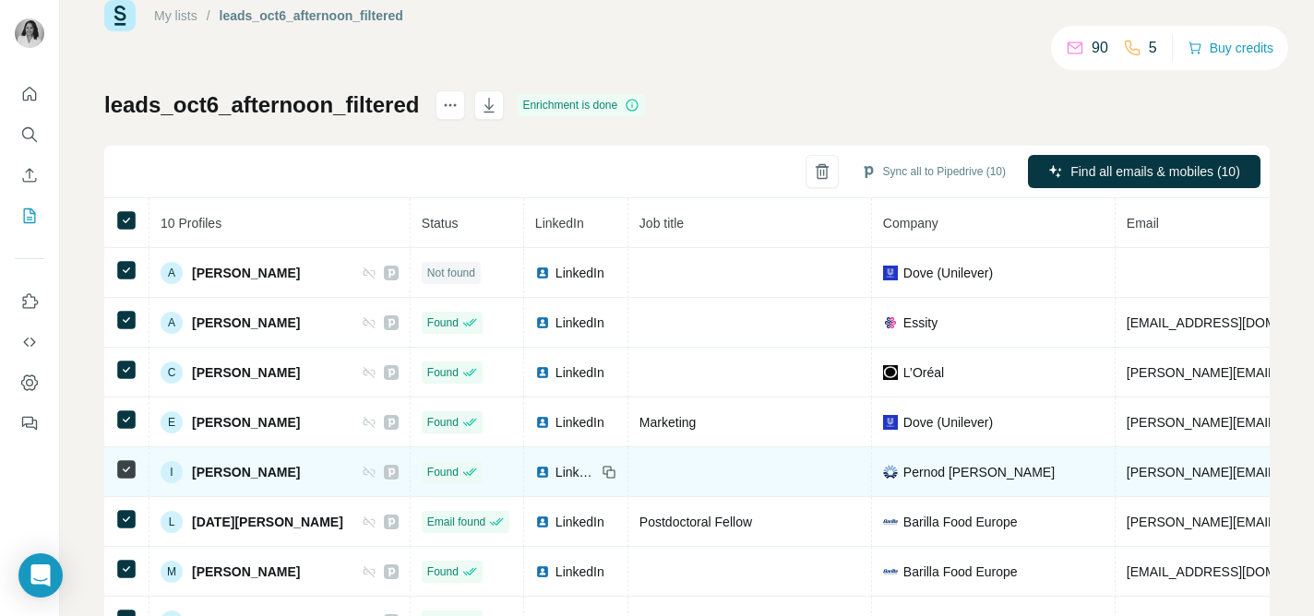
scroll to position [42, 0]
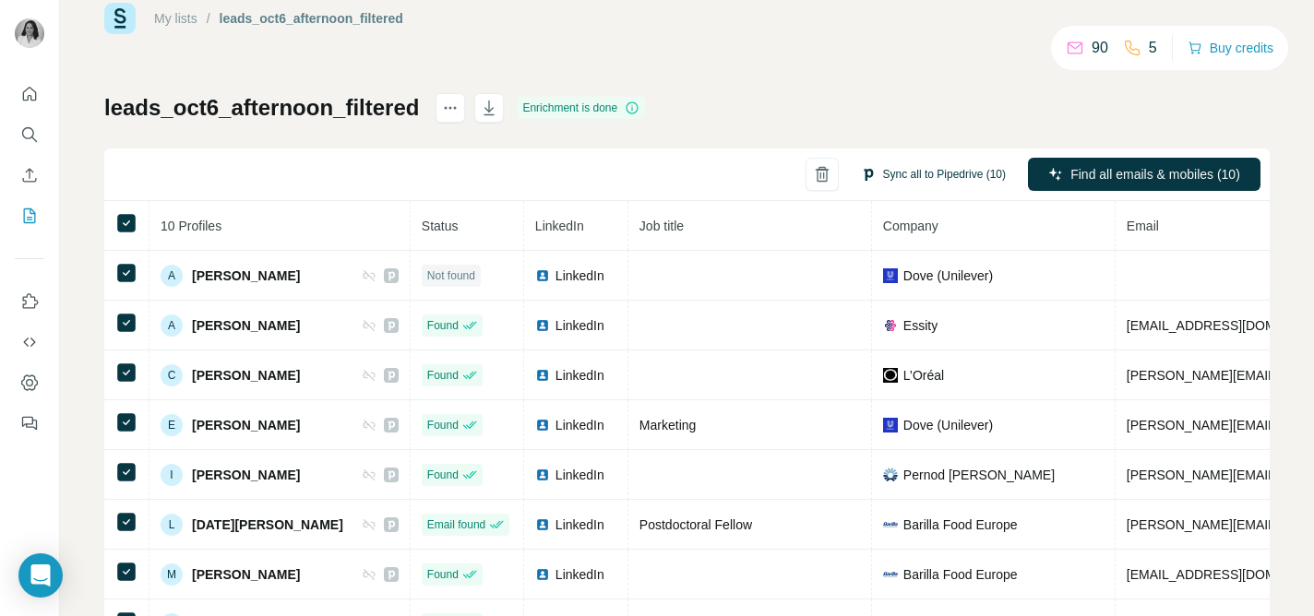
click at [919, 168] on button "Sync all to Pipedrive (10)" at bounding box center [933, 175] width 171 height 28
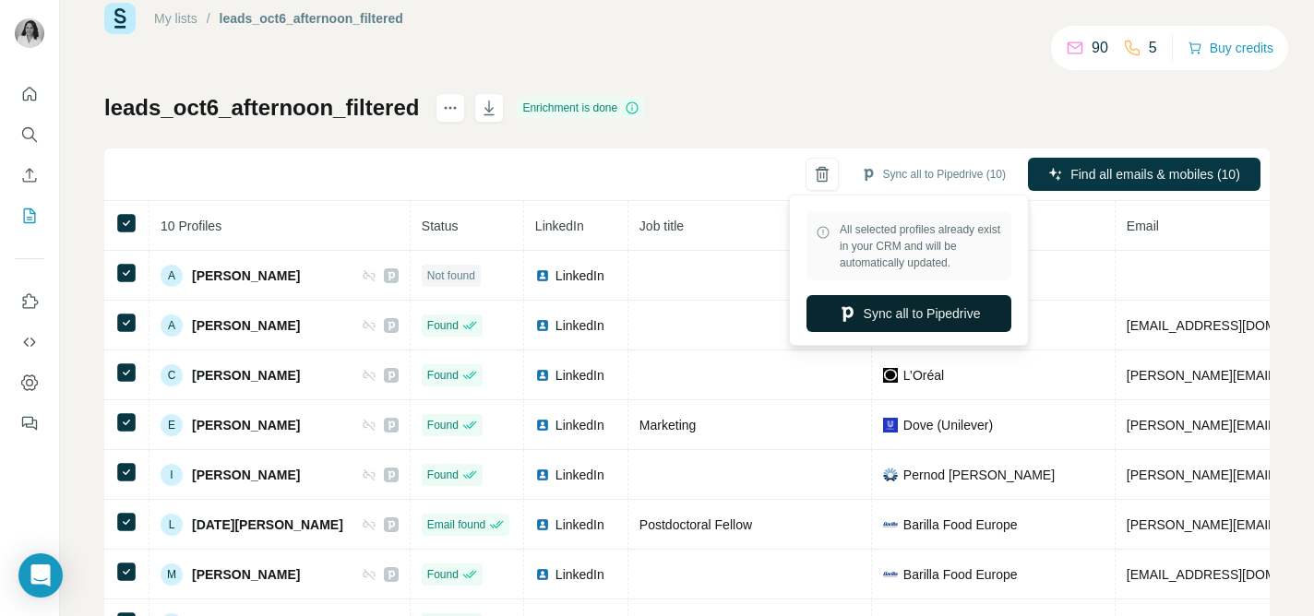
click at [900, 310] on button "Sync all to Pipedrive" at bounding box center [909, 313] width 205 height 37
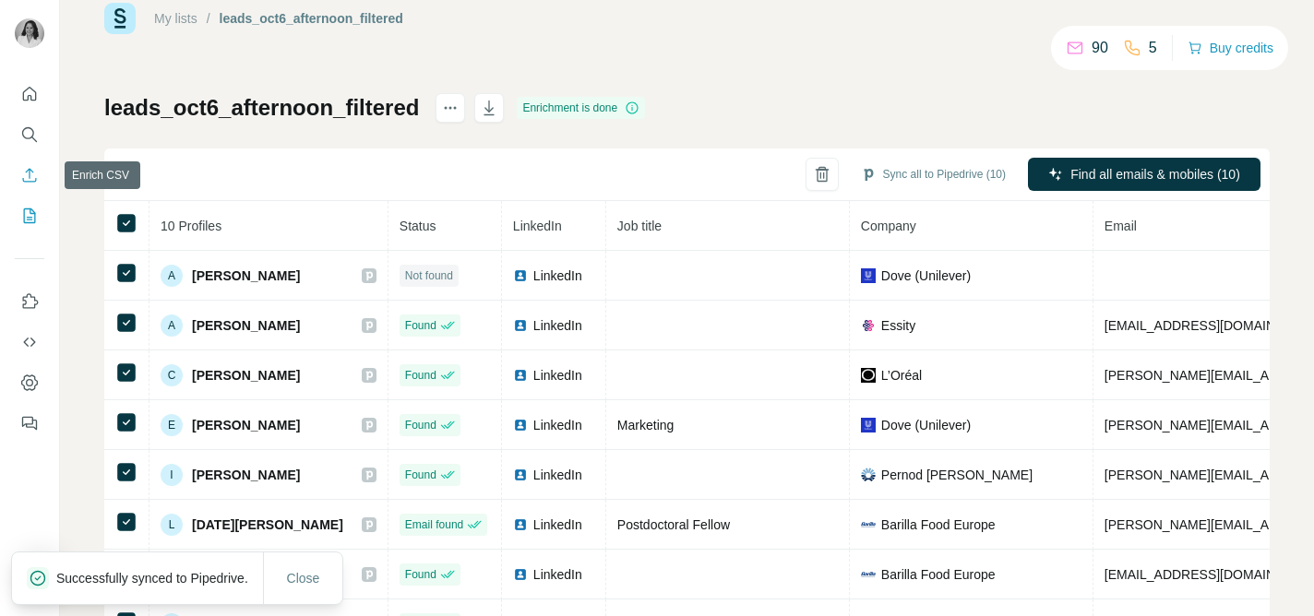
click at [30, 181] on icon "Enrich CSV" at bounding box center [30, 175] width 14 height 14
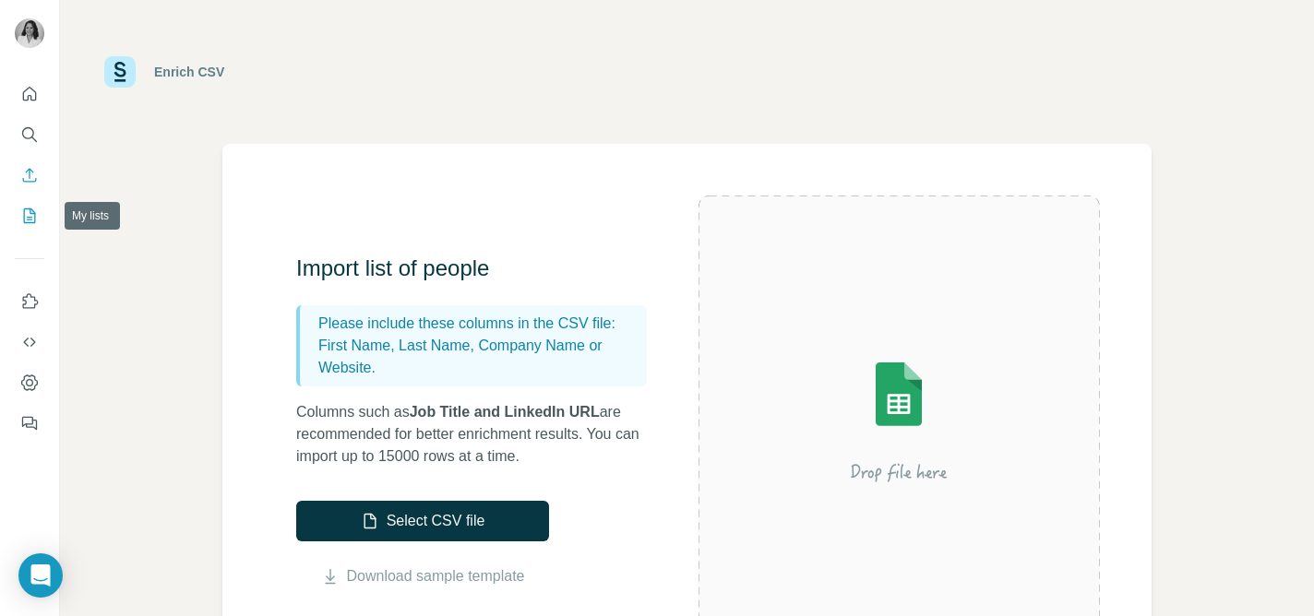
click at [30, 221] on icon "My lists" at bounding box center [29, 216] width 18 height 18
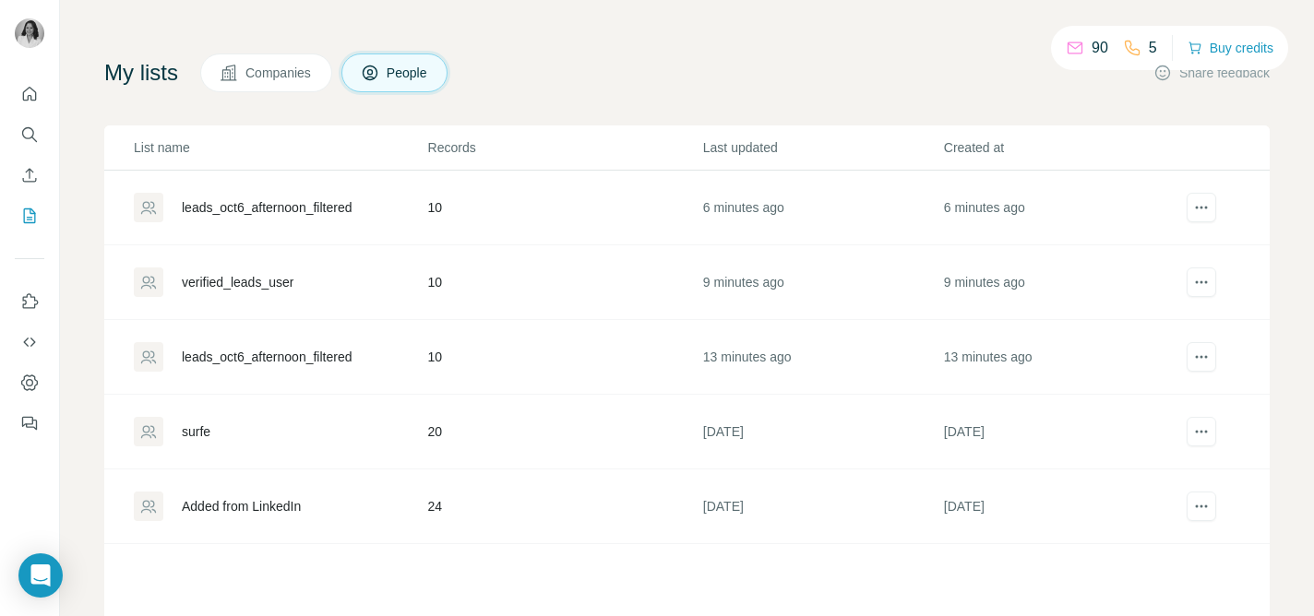
scroll to position [82, 0]
click at [283, 287] on div "verified_leads_user" at bounding box center [238, 281] width 112 height 18
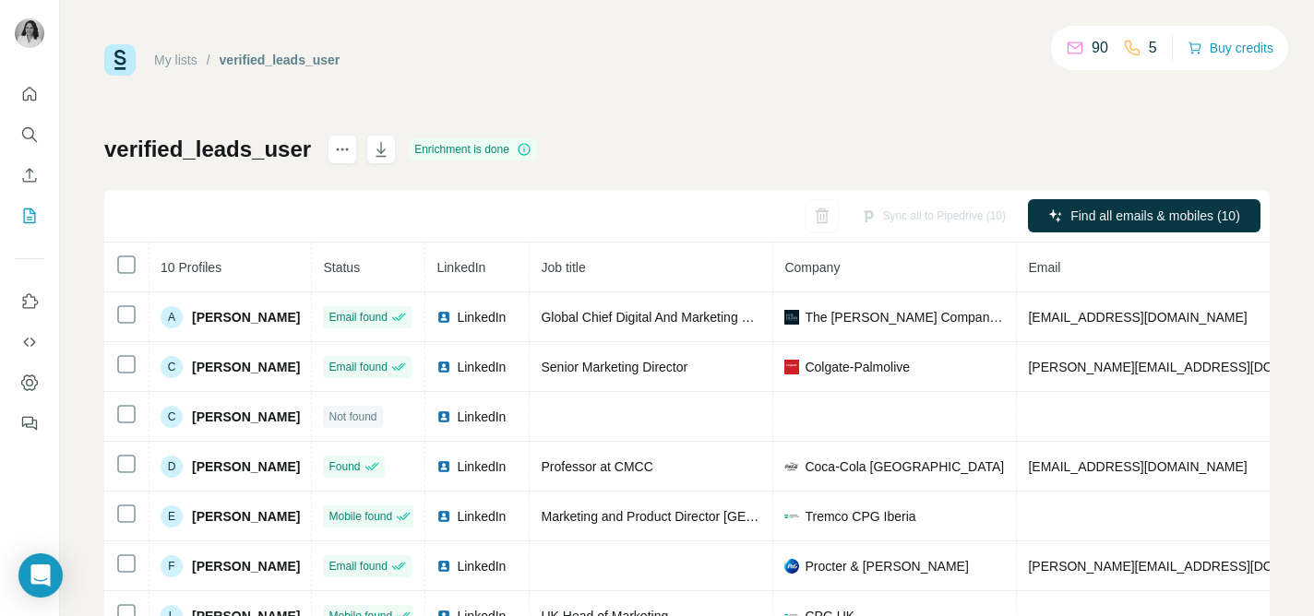
scroll to position [61, 0]
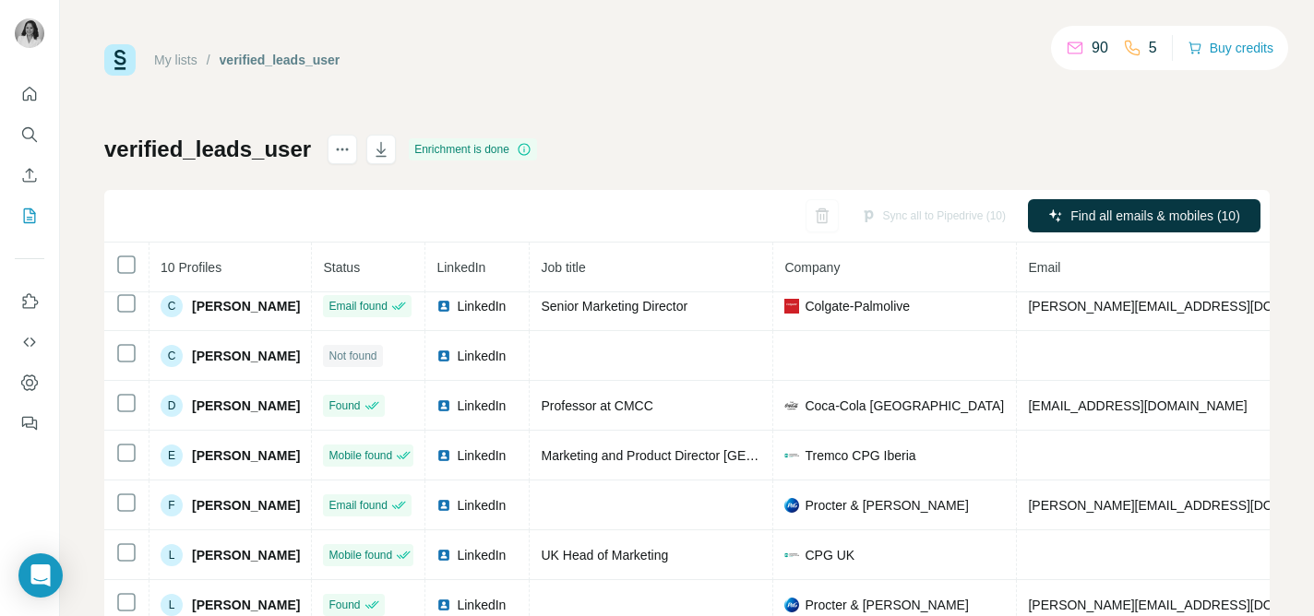
click at [30, 216] on icon "My lists" at bounding box center [29, 216] width 18 height 18
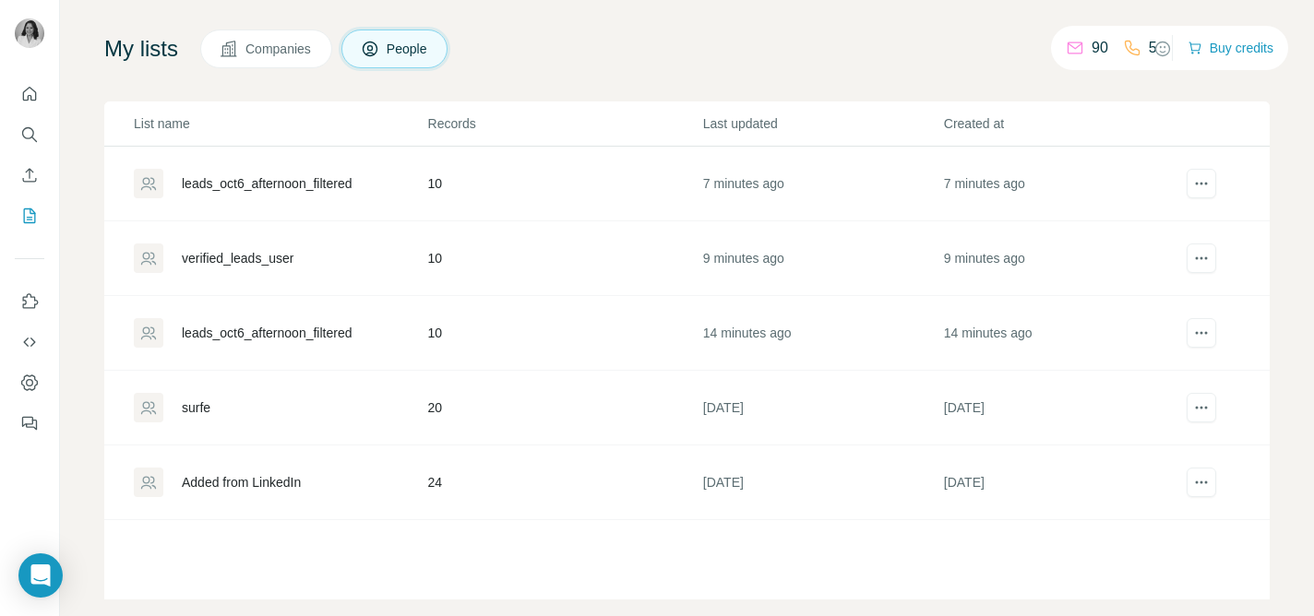
scroll to position [129, 0]
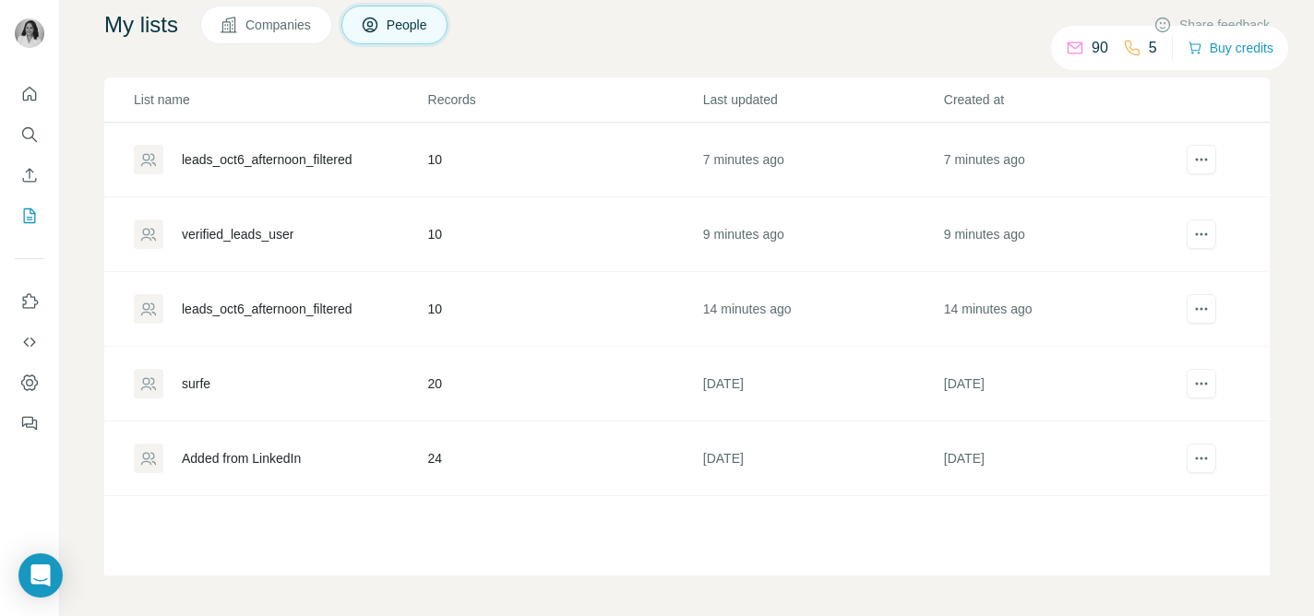
click at [963, 58] on div "My lists Companies People Share feedback List name Records Last updated Created…" at bounding box center [687, 291] width 1166 height 570
click at [42, 181] on button "Enrich CSV" at bounding box center [30, 175] width 30 height 33
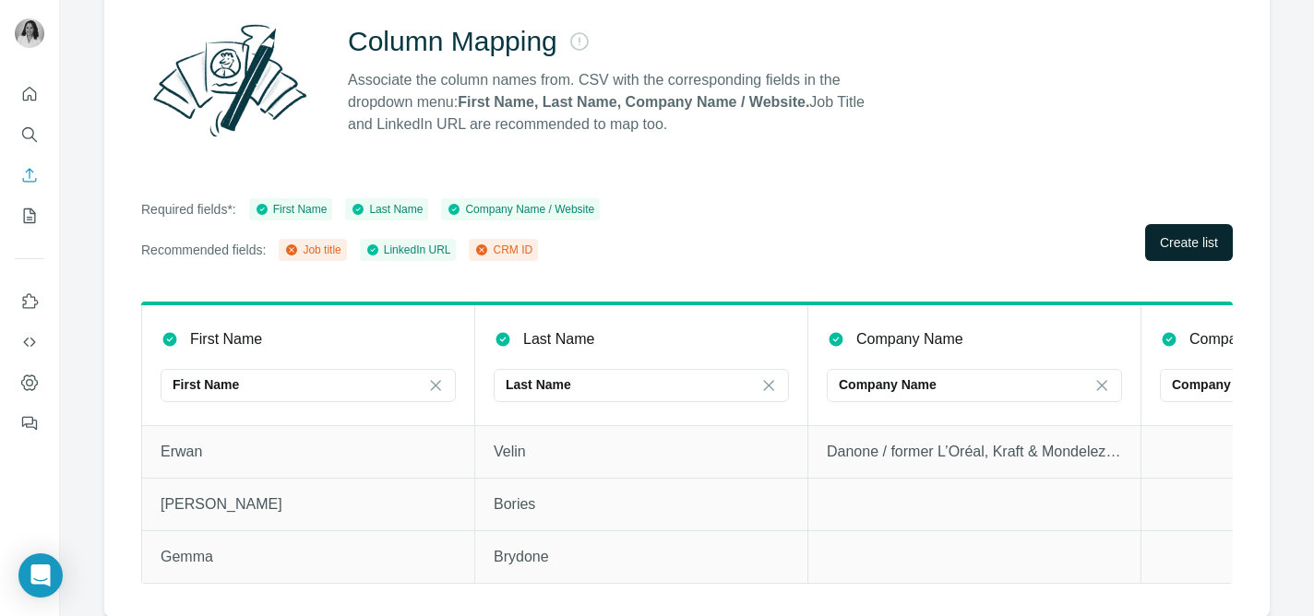
click at [1162, 245] on span "Create list" at bounding box center [1189, 242] width 58 height 18
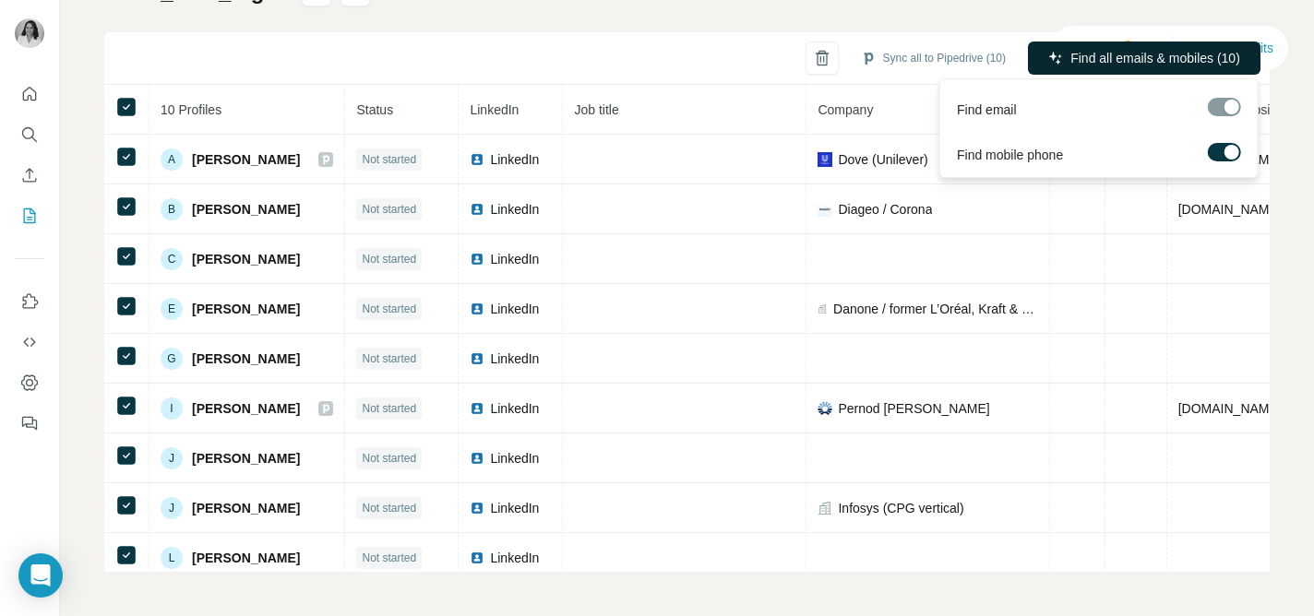
click at [1056, 64] on icon "button" at bounding box center [1055, 58] width 15 height 15
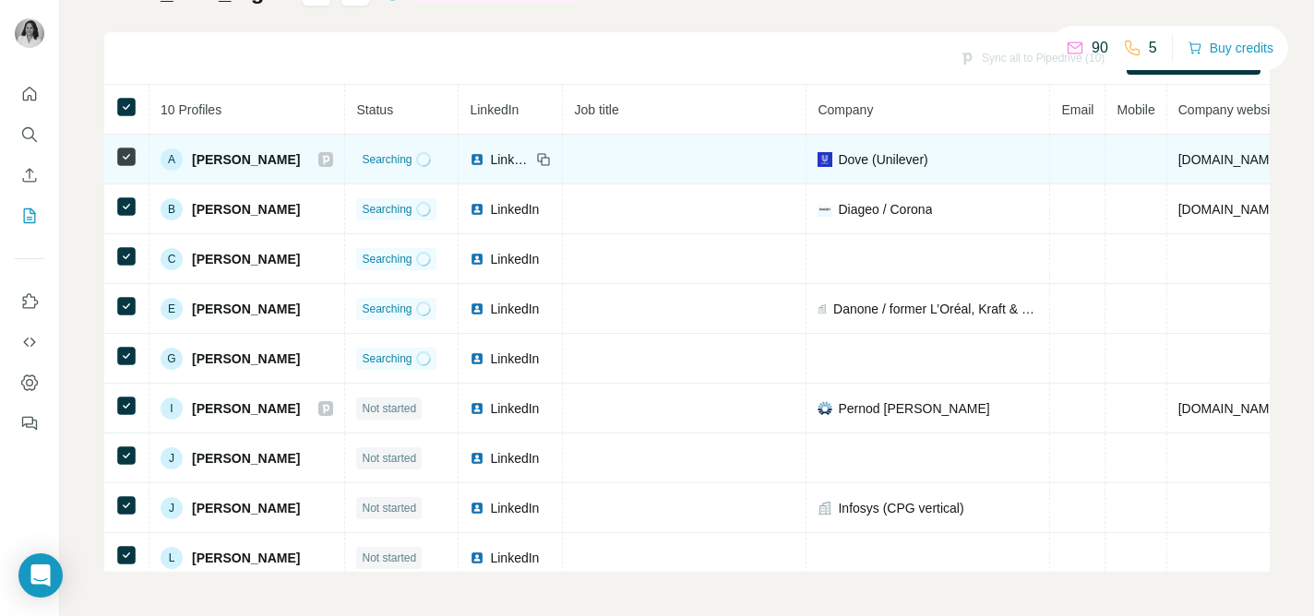
click at [493, 160] on span "LinkedIn" at bounding box center [510, 159] width 41 height 18
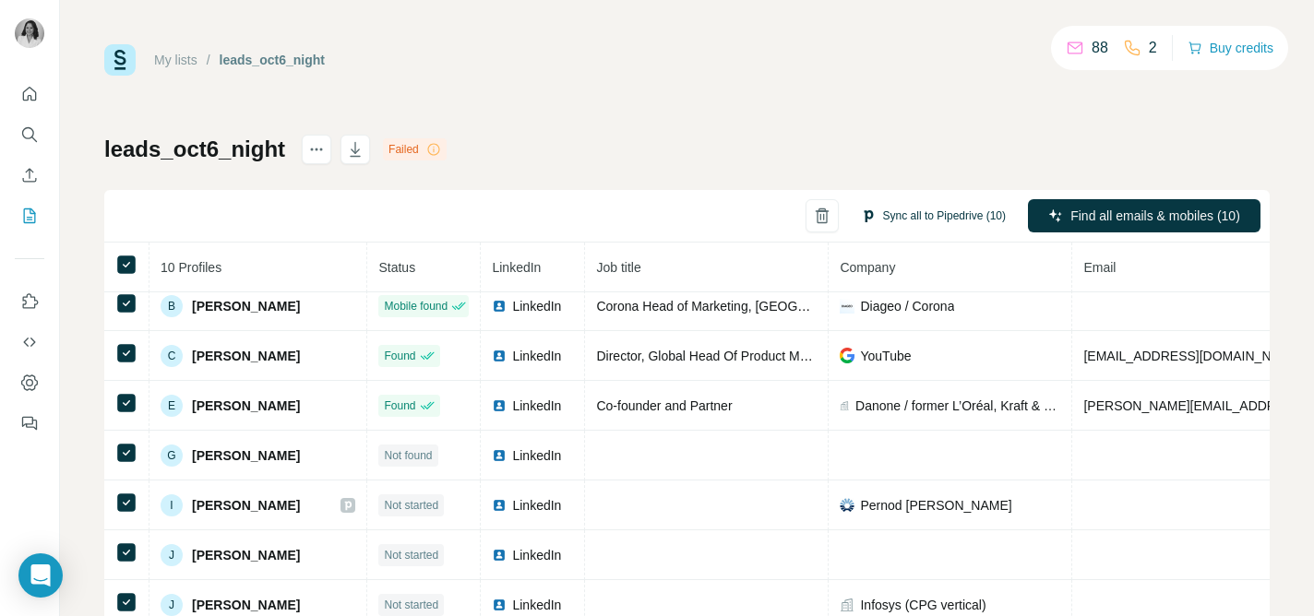
click at [906, 216] on button "Sync all to Pipedrive (10)" at bounding box center [933, 216] width 171 height 28
click at [437, 148] on icon at bounding box center [433, 149] width 15 height 15
click at [431, 156] on icon at bounding box center [433, 149] width 15 height 15
click at [433, 153] on icon at bounding box center [433, 149] width 15 height 15
click at [406, 146] on div "Failed" at bounding box center [415, 149] width 64 height 22
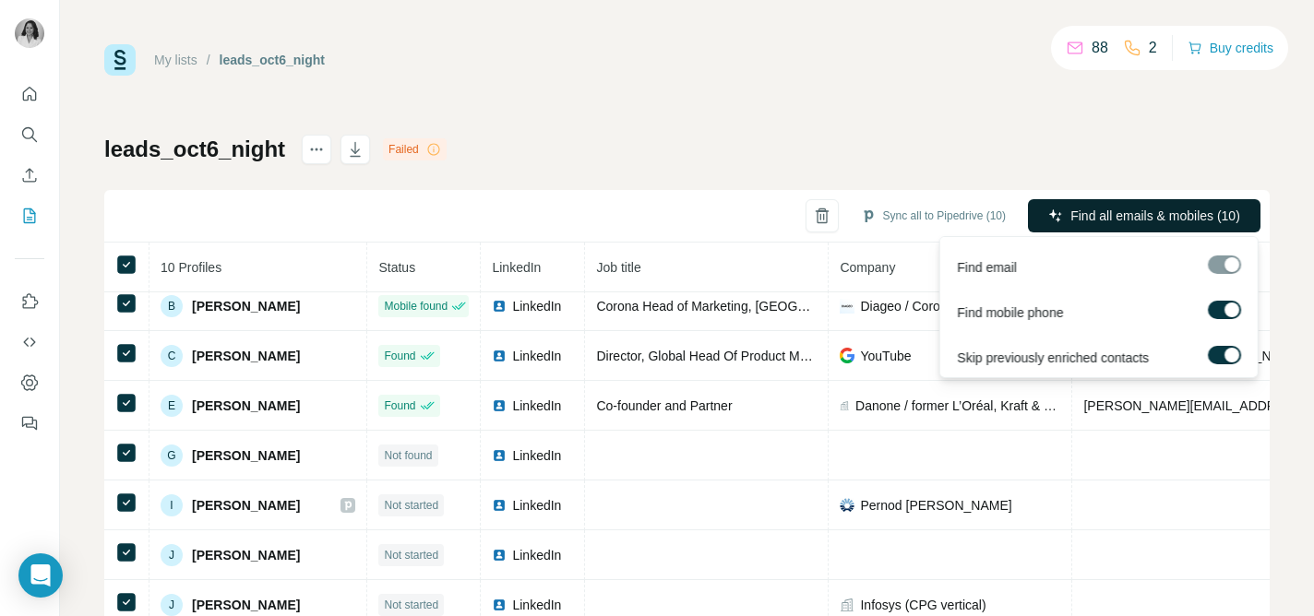
click at [1103, 211] on span "Find all emails & mobiles (10)" at bounding box center [1156, 216] width 170 height 18
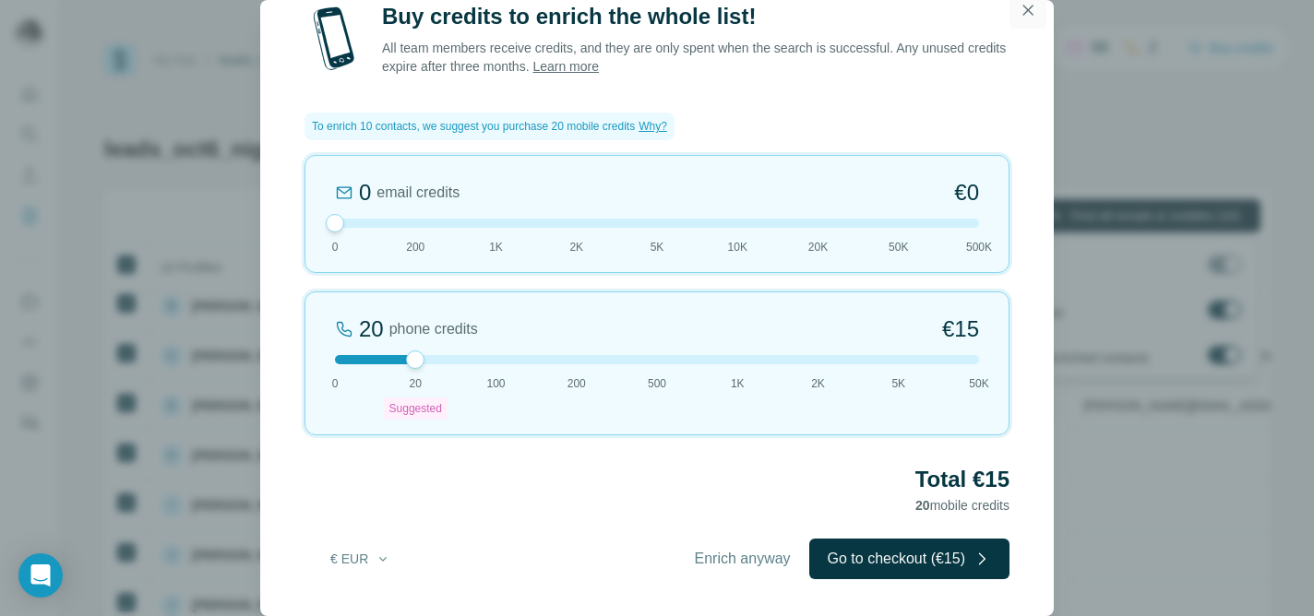
click at [1023, 21] on button "button" at bounding box center [1028, 10] width 37 height 37
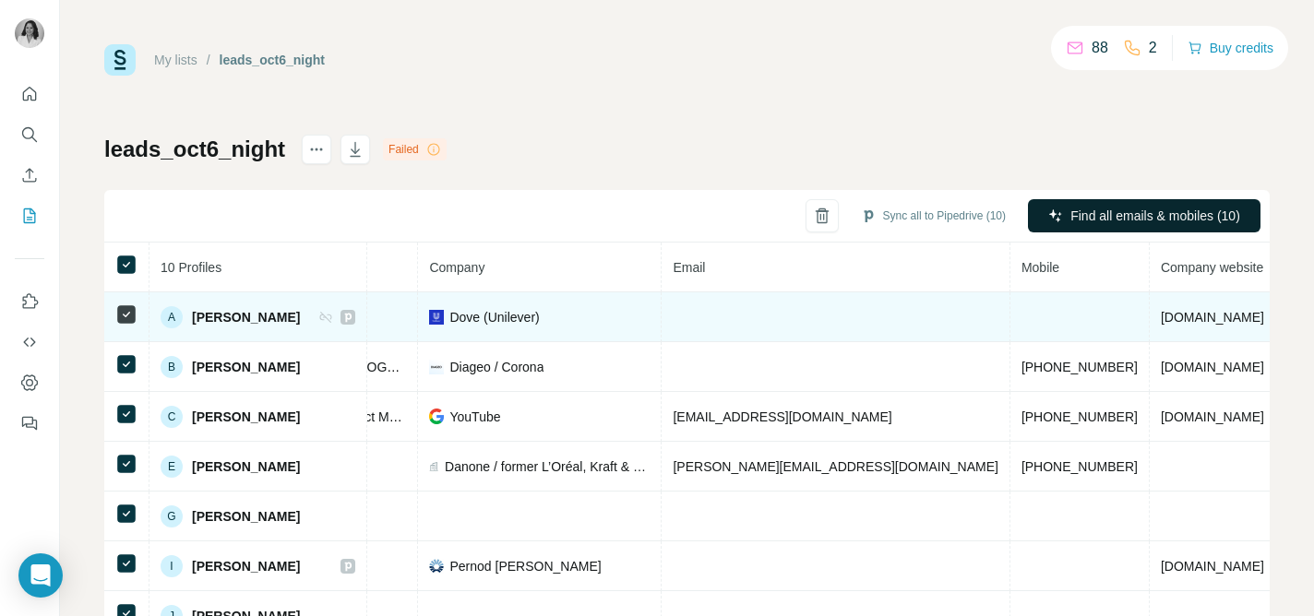
scroll to position [0, 409]
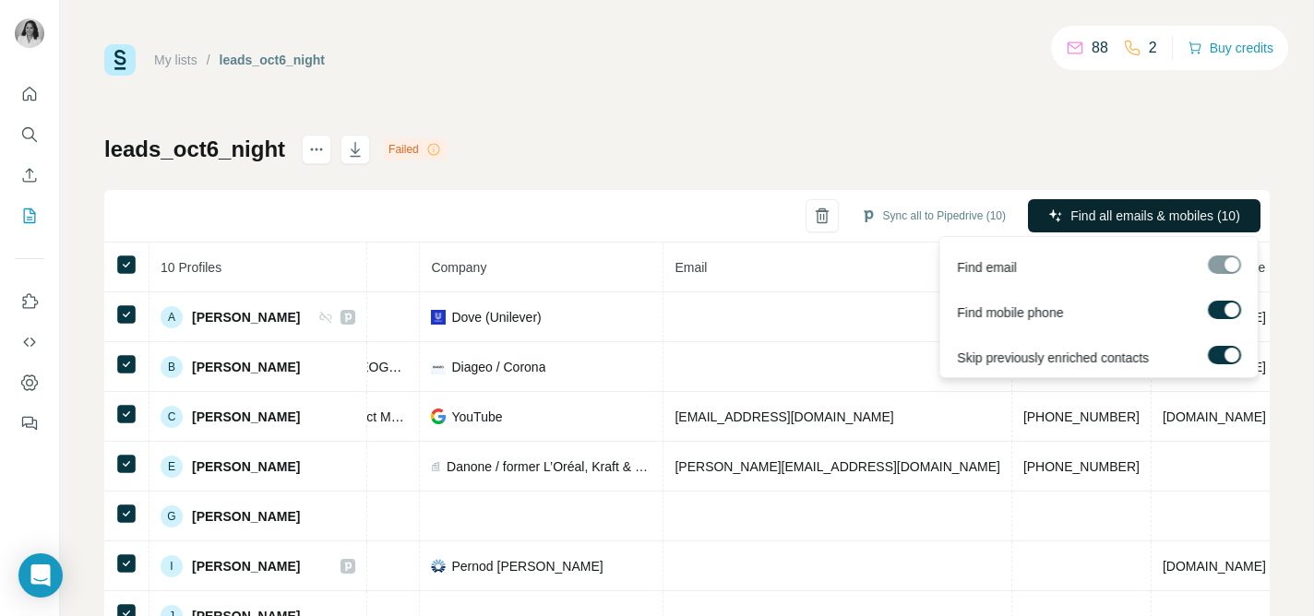
click at [1077, 214] on span "Find all emails & mobiles (10)" at bounding box center [1156, 216] width 170 height 18
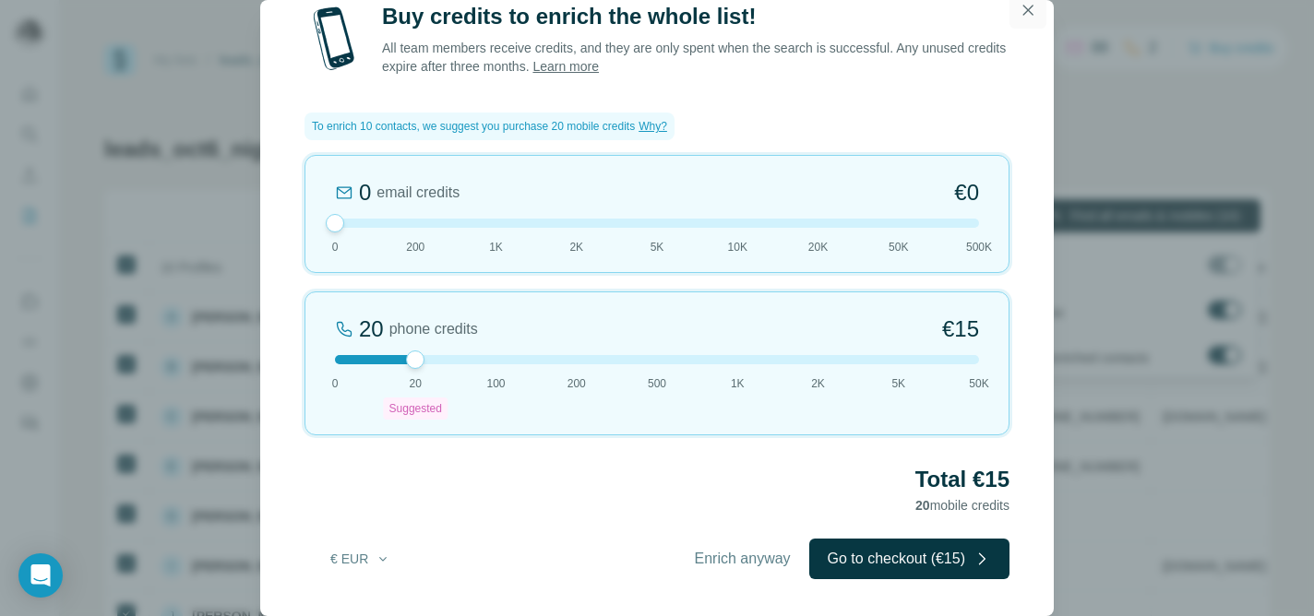
click at [1033, 1] on icon "button" at bounding box center [1028, 10] width 18 height 18
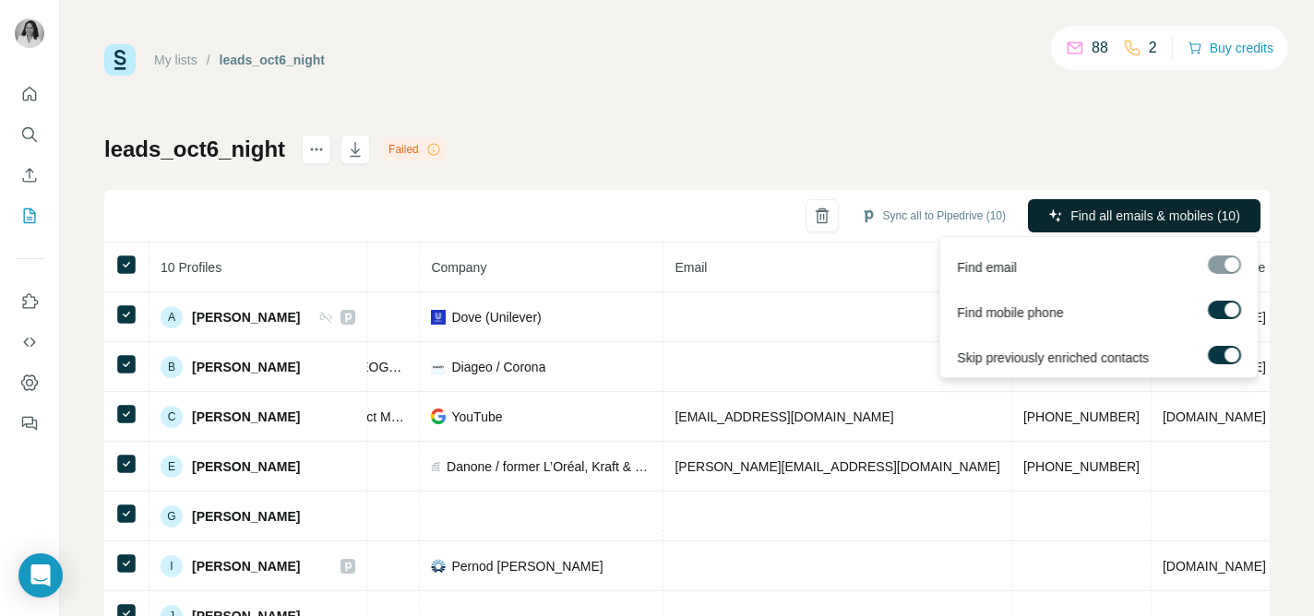
click at [1222, 309] on label at bounding box center [1224, 310] width 33 height 18
click at [1124, 212] on button "Find all emails (10)" at bounding box center [1176, 215] width 170 height 33
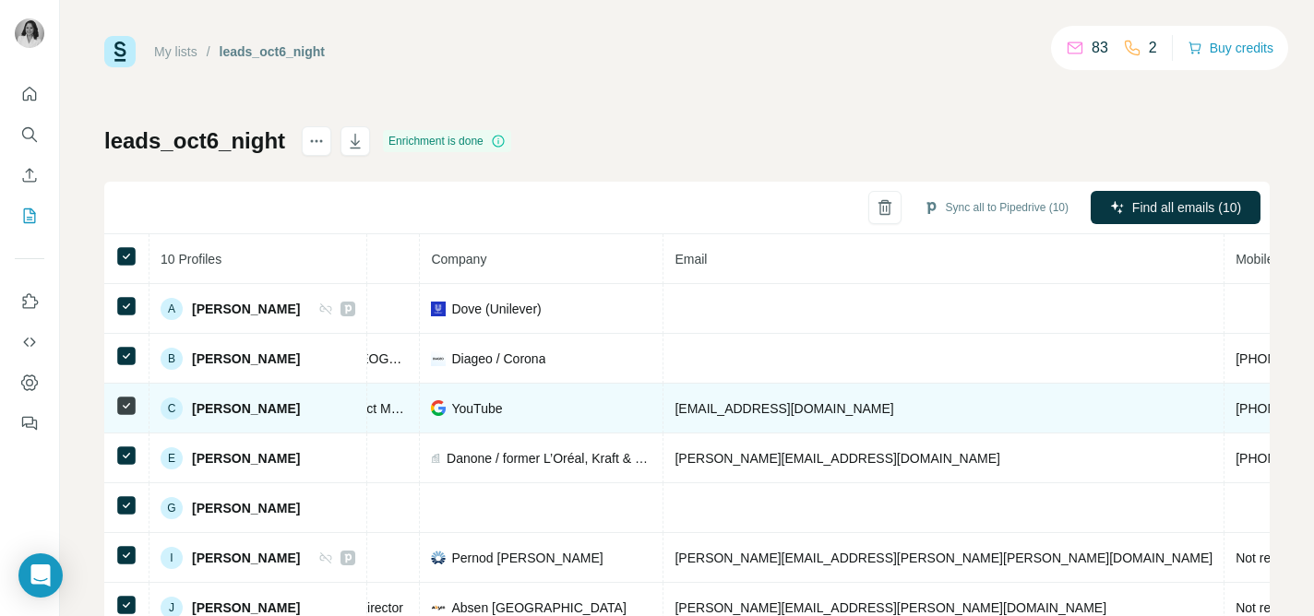
scroll to position [0, 0]
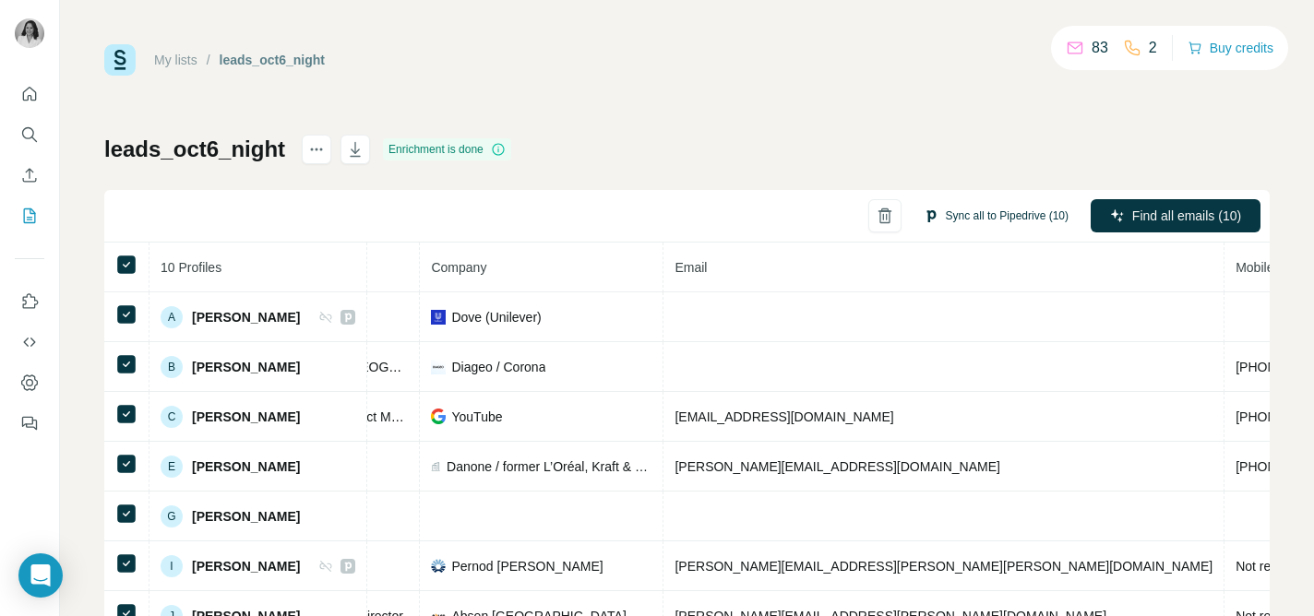
click at [958, 221] on button "Sync all to Pipedrive (10)" at bounding box center [996, 216] width 171 height 28
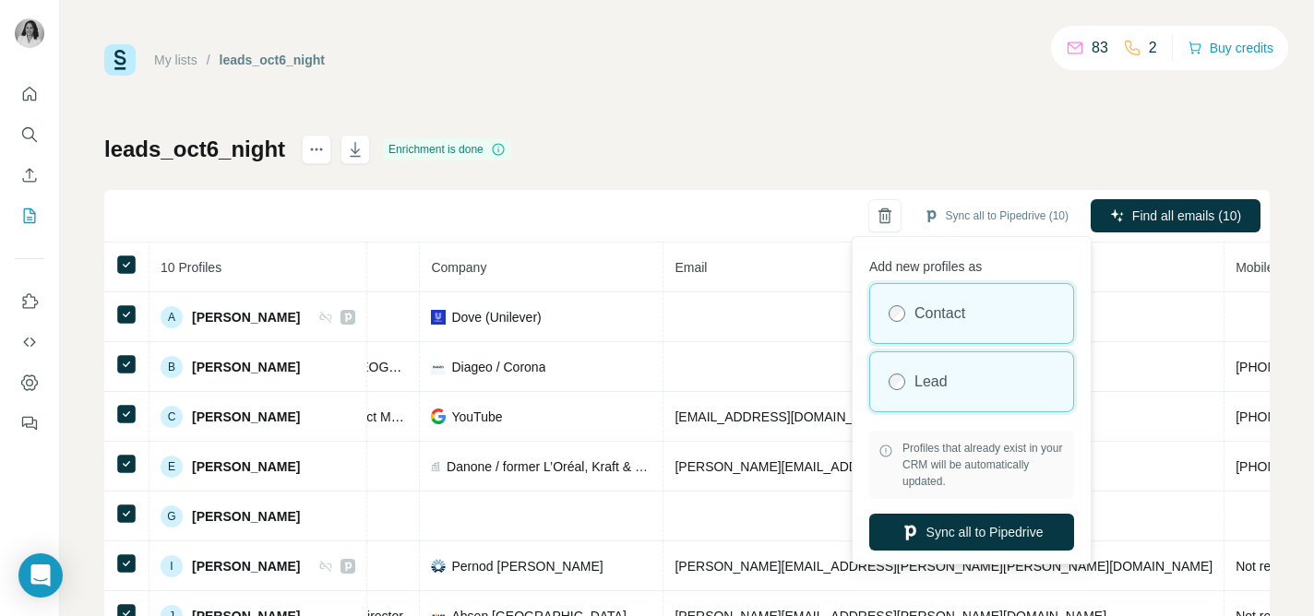
click at [950, 383] on div "Lead" at bounding box center [971, 382] width 203 height 59
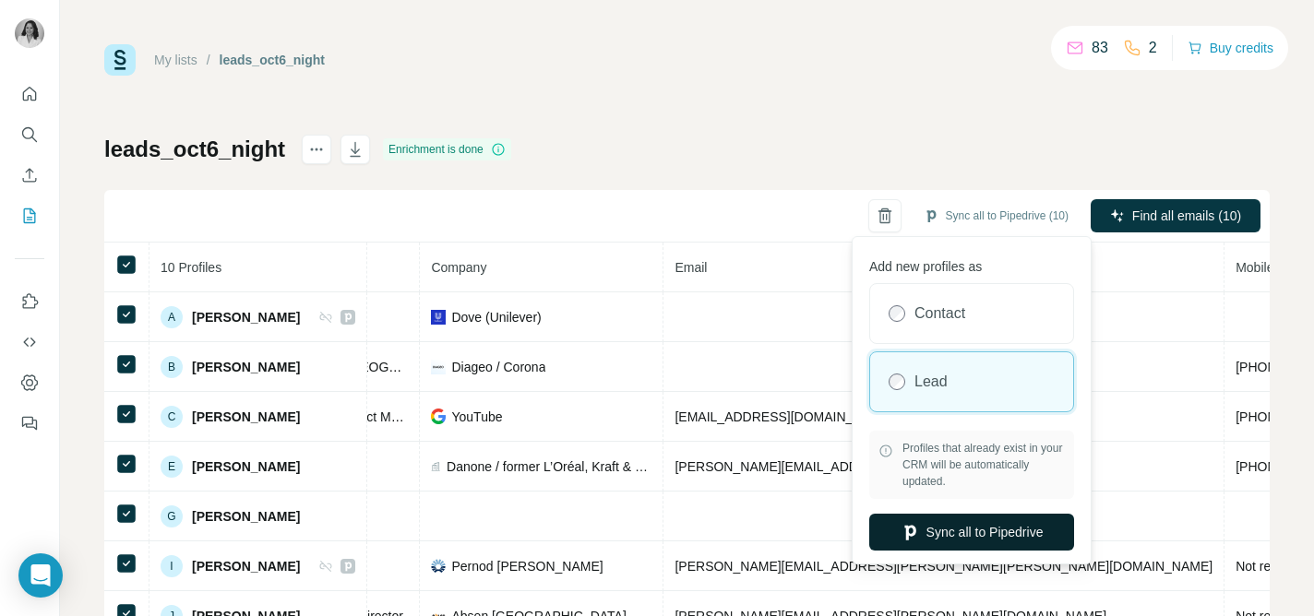
click at [971, 527] on button "Sync all to Pipedrive" at bounding box center [971, 532] width 205 height 37
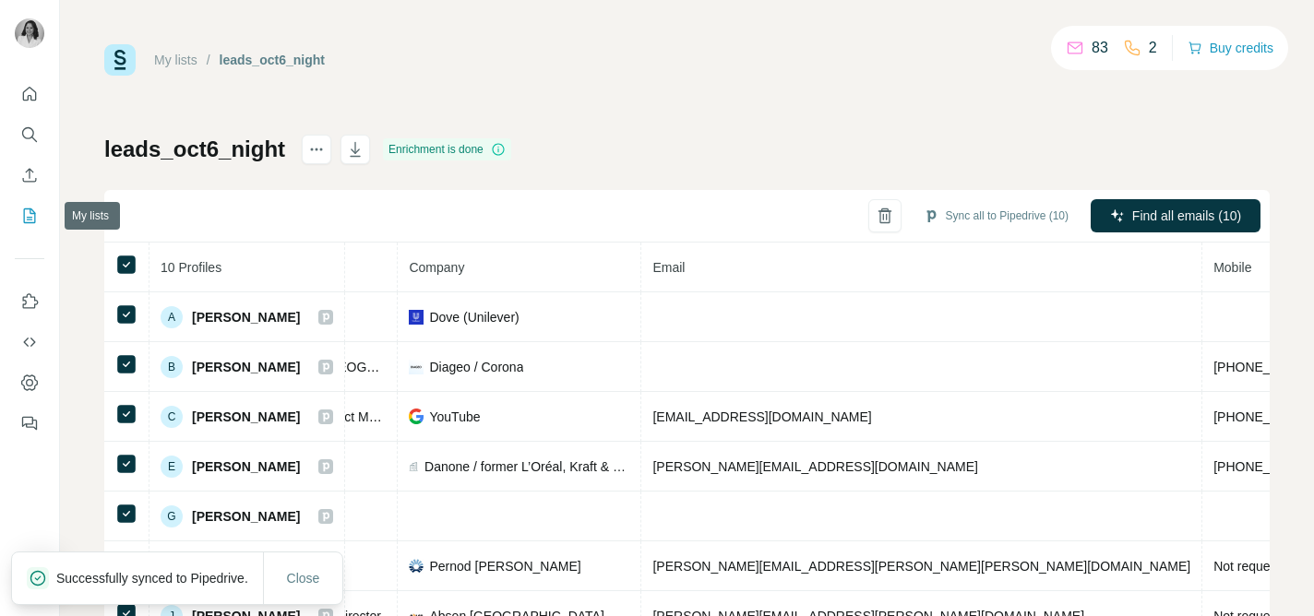
click at [28, 219] on icon "My lists" at bounding box center [31, 215] width 9 height 12
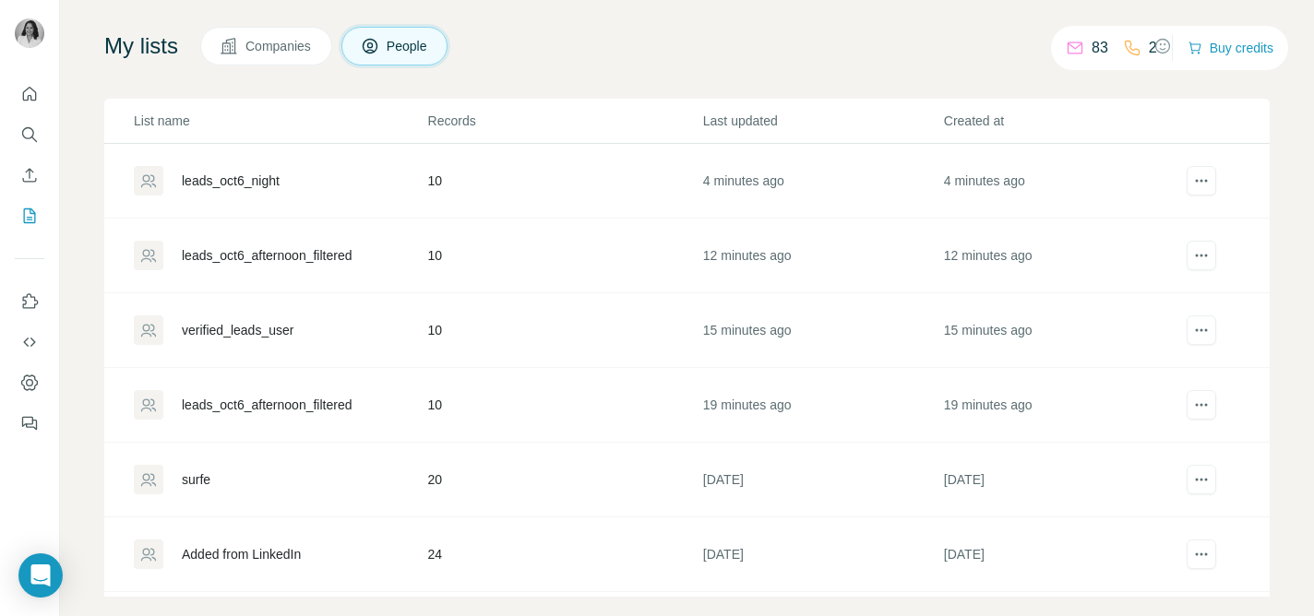
scroll to position [122, 0]
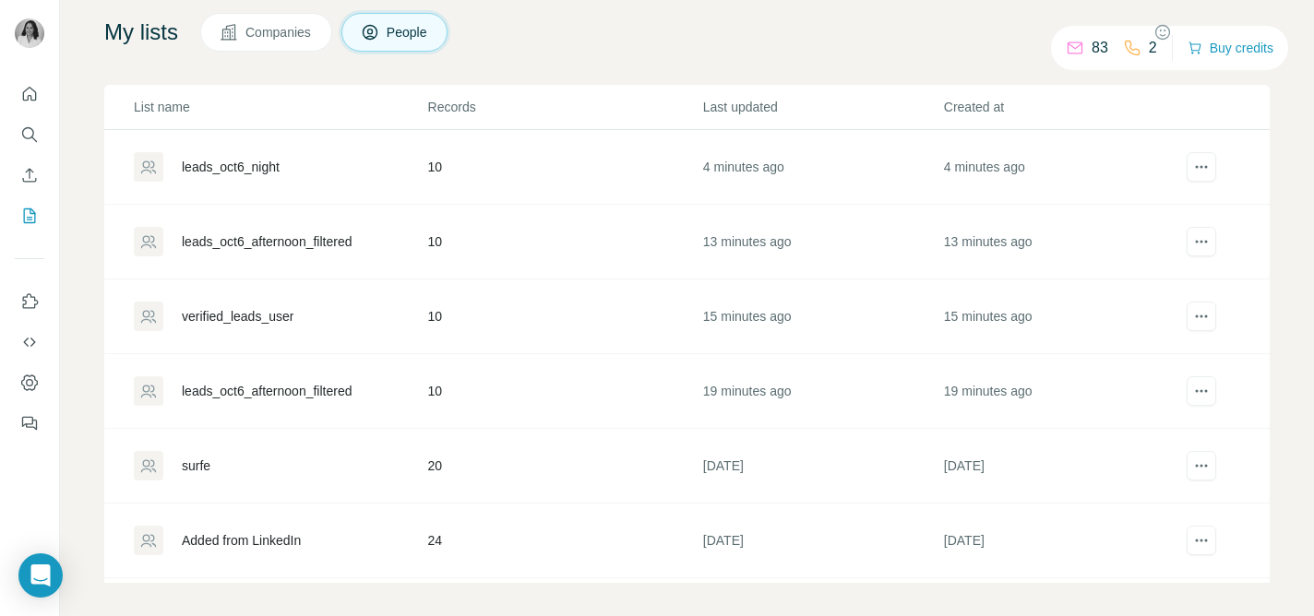
click at [290, 313] on div "verified_leads_user" at bounding box center [238, 316] width 112 height 18
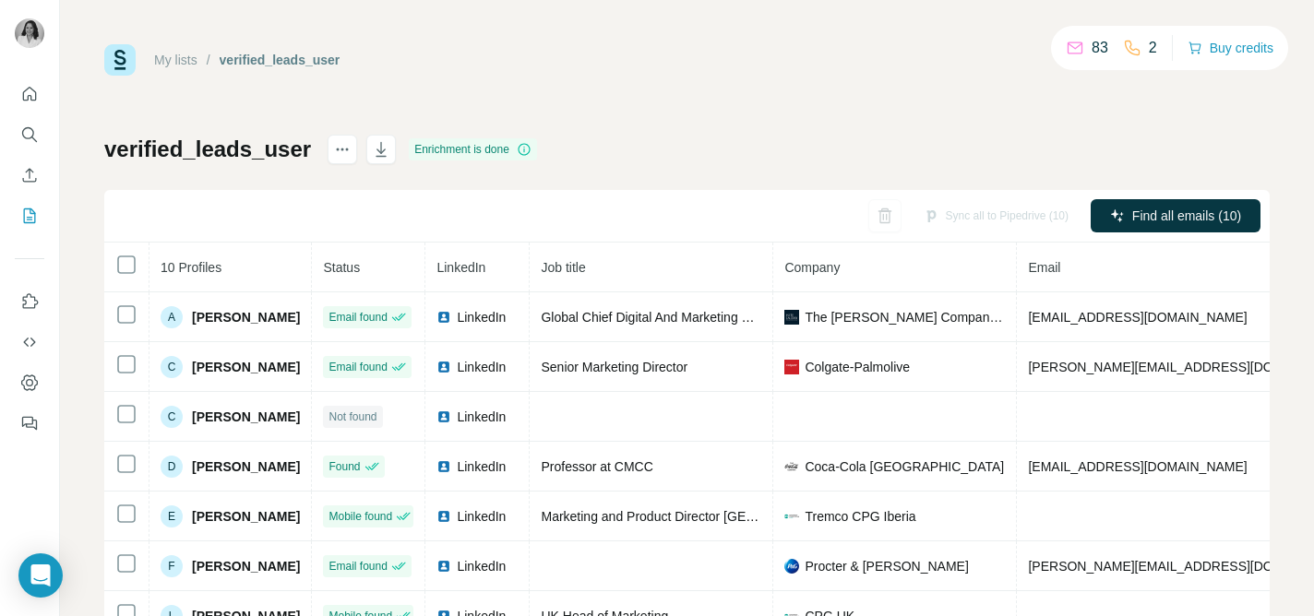
click at [189, 54] on link "My lists" at bounding box center [175, 60] width 43 height 15
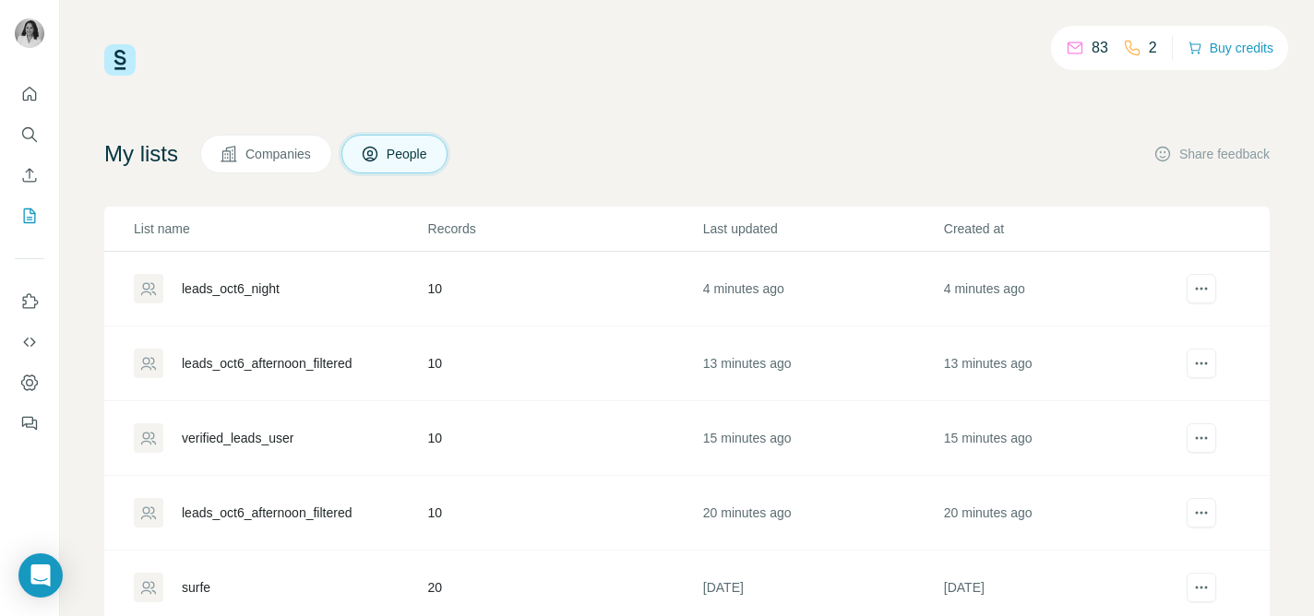
click at [263, 364] on div "leads_oct6_afternoon_filtered" at bounding box center [267, 363] width 170 height 18
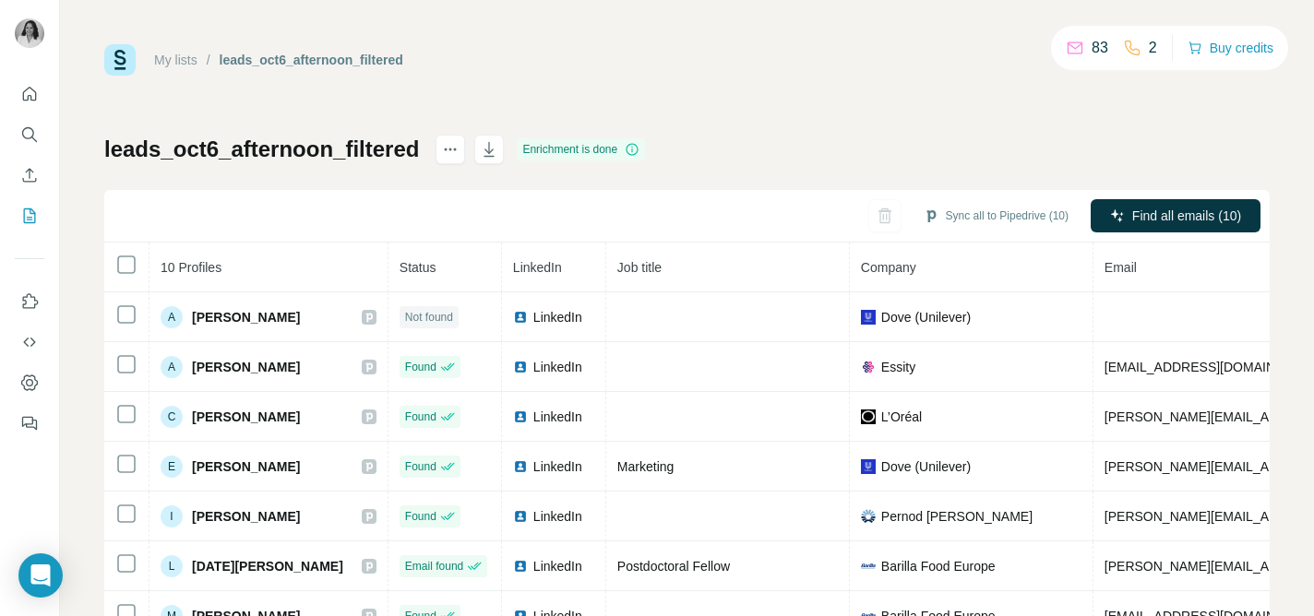
click at [192, 55] on link "My lists" at bounding box center [175, 60] width 43 height 15
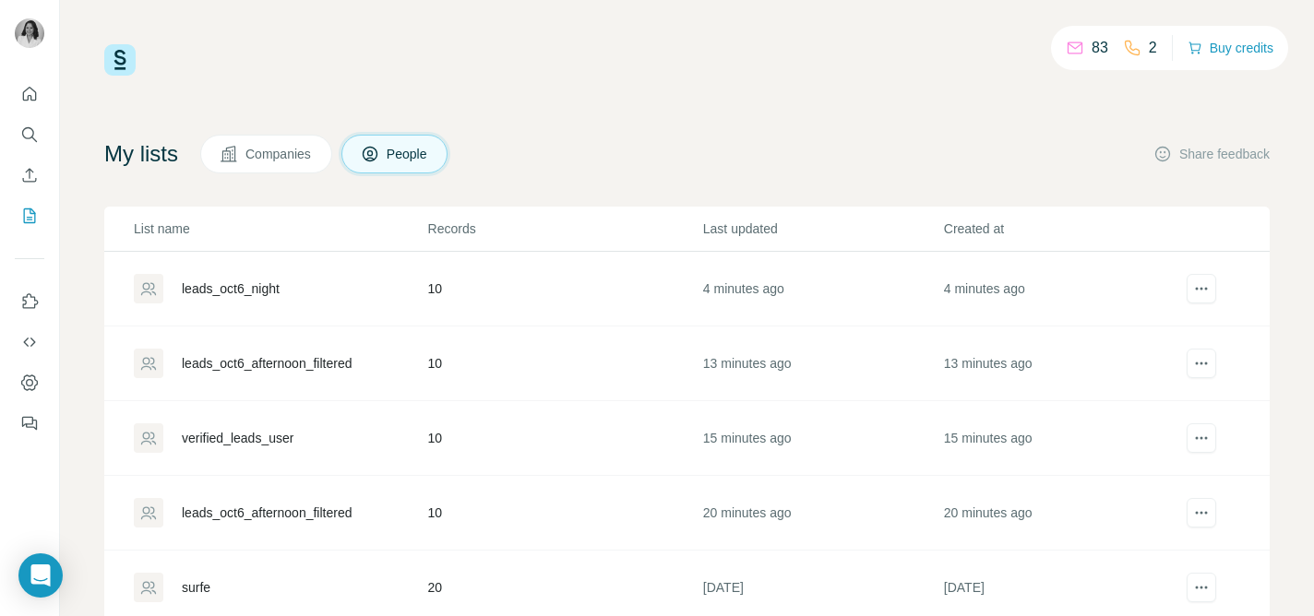
click at [289, 433] on div "verified_leads_user" at bounding box center [238, 438] width 112 height 18
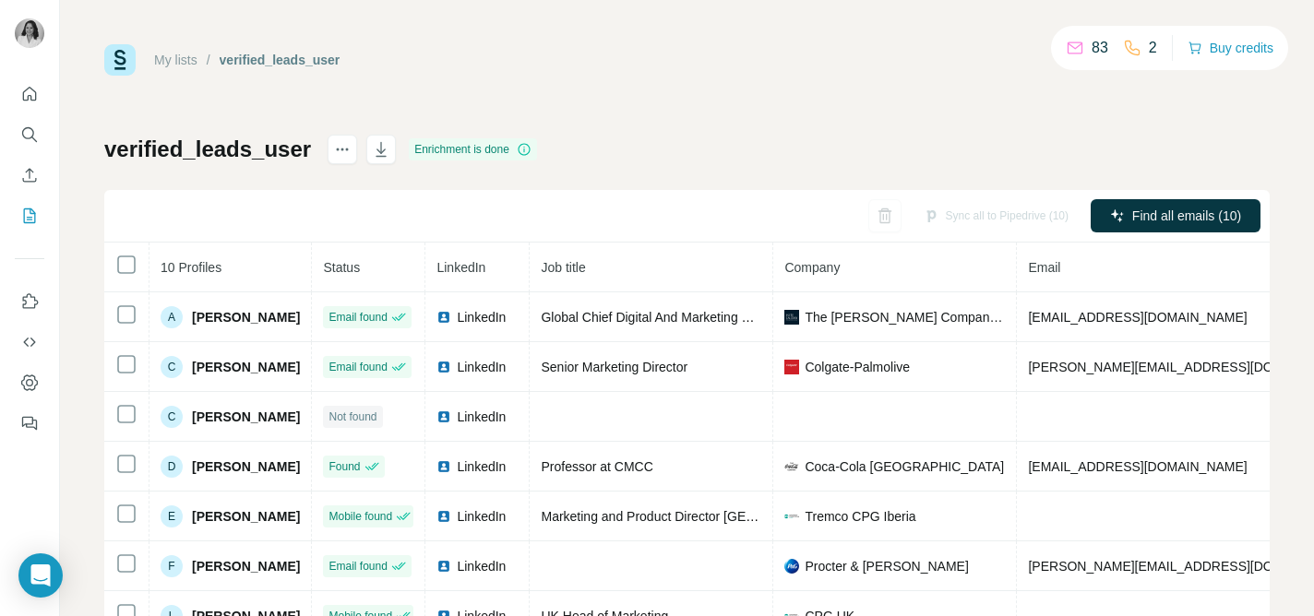
click at [188, 64] on link "My lists" at bounding box center [175, 60] width 43 height 15
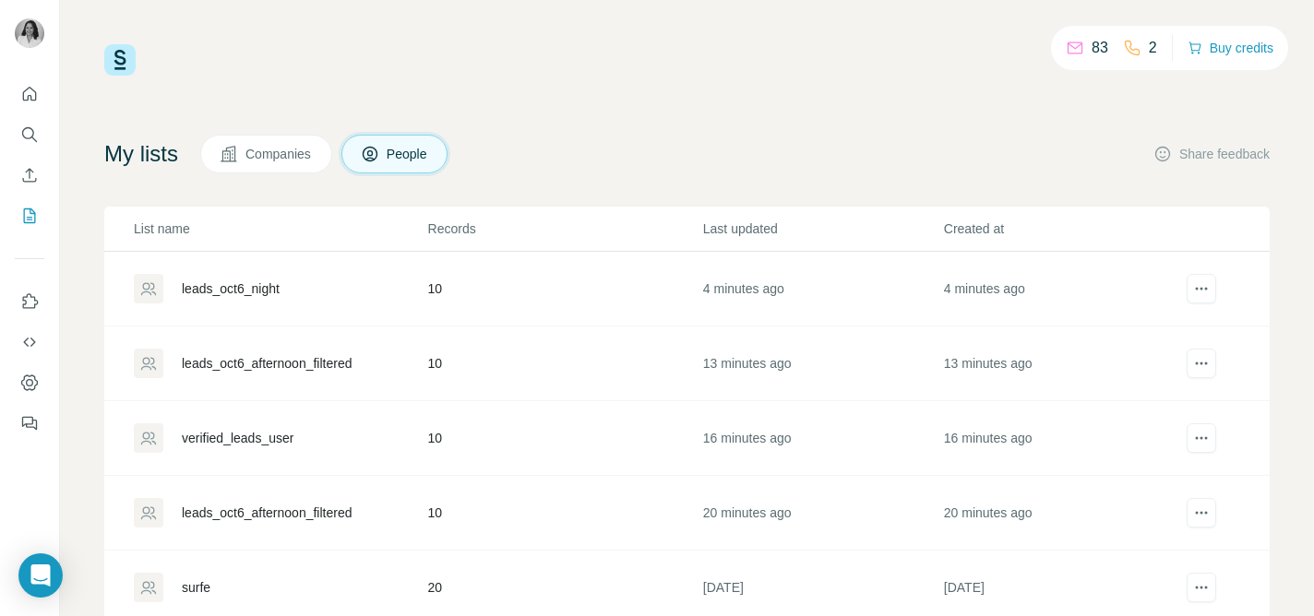
click at [260, 365] on div "leads_oct6_afternoon_filtered" at bounding box center [267, 363] width 170 height 18
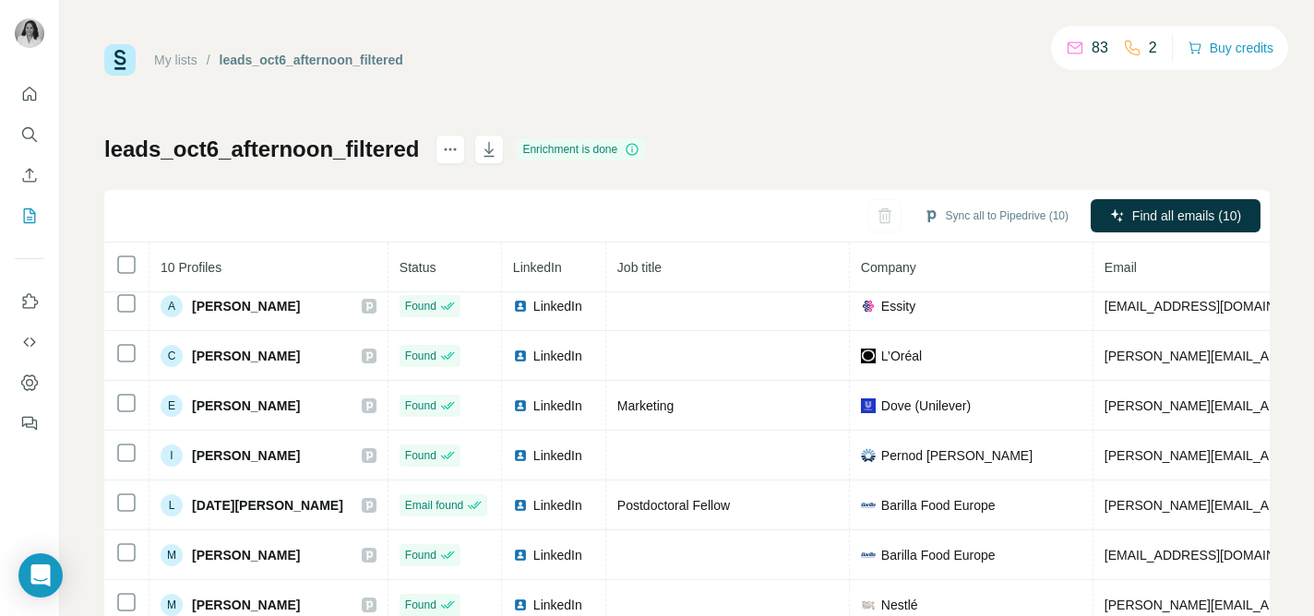
click at [187, 56] on link "My lists" at bounding box center [175, 60] width 43 height 15
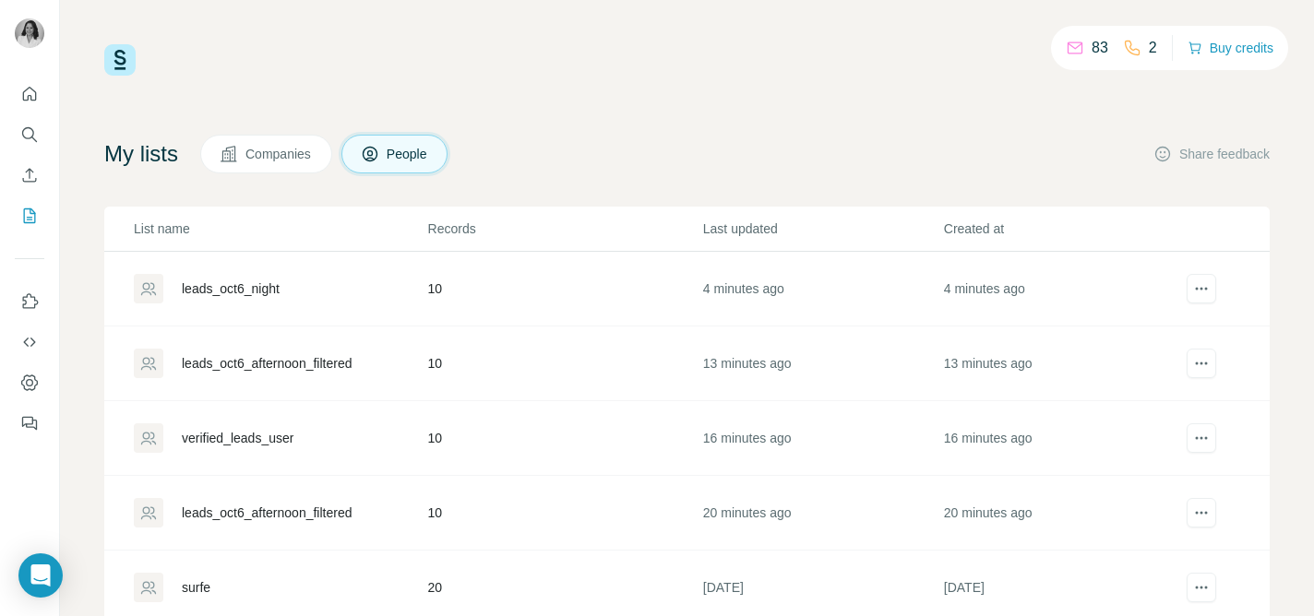
click at [236, 282] on div "leads_oct6_night" at bounding box center [231, 289] width 98 height 18
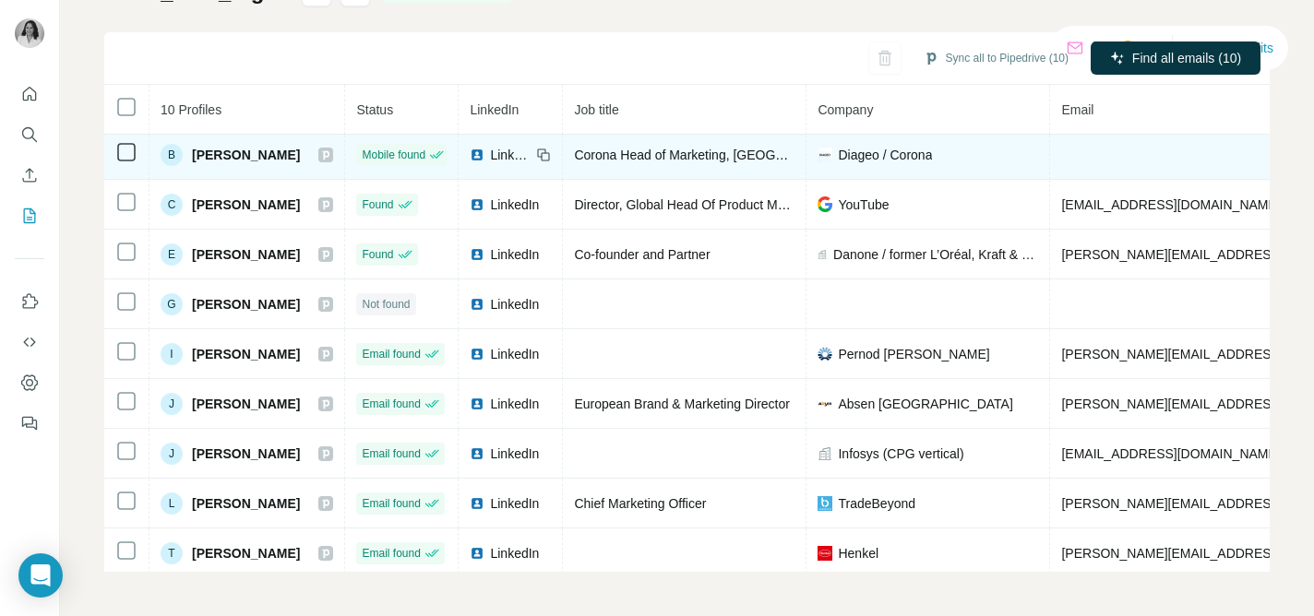
scroll to position [61, 0]
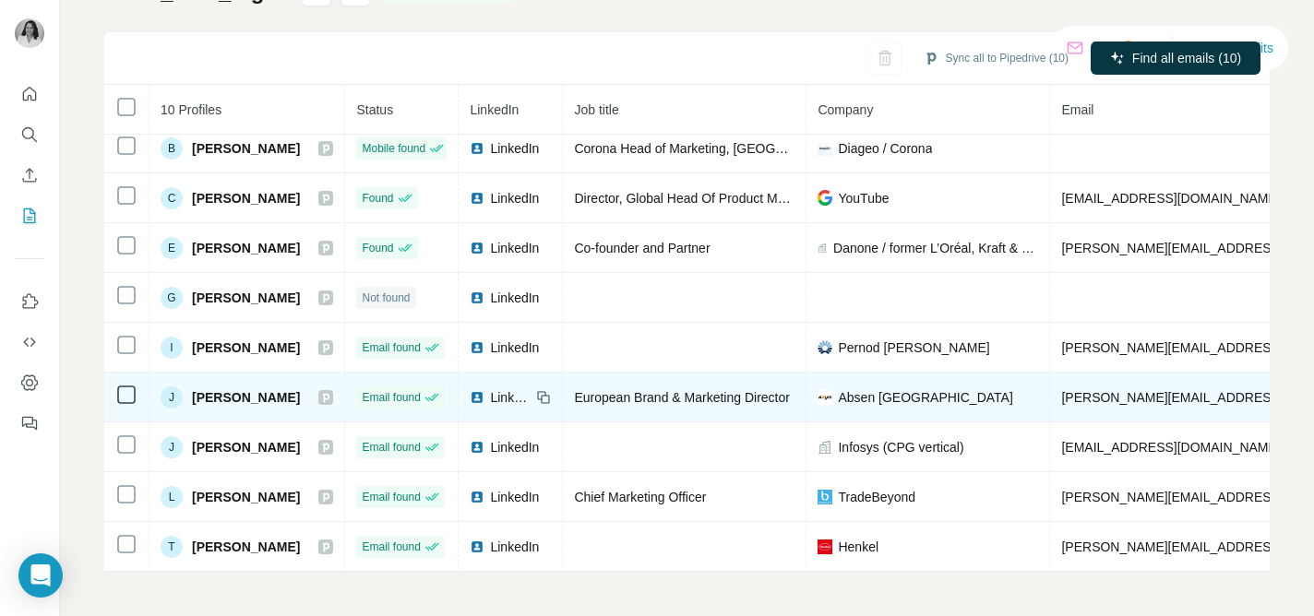
click at [878, 398] on span "Absen [GEOGRAPHIC_DATA]" at bounding box center [925, 398] width 174 height 18
drag, startPoint x: 841, startPoint y: 397, endPoint x: 938, endPoint y: 398, distance: 96.9
click at [938, 398] on div "Absen [GEOGRAPHIC_DATA]" at bounding box center [928, 398] width 221 height 18
copy span "Absen [GEOGRAPHIC_DATA]"
